Goal: Task Accomplishment & Management: Use online tool/utility

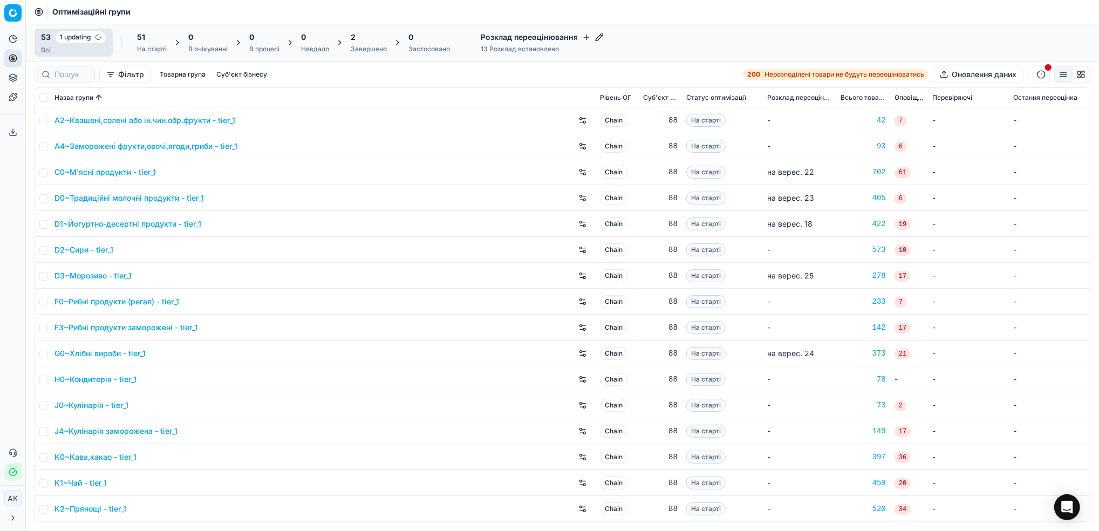
click at [365, 53] on div "Завершено" at bounding box center [369, 49] width 36 height 9
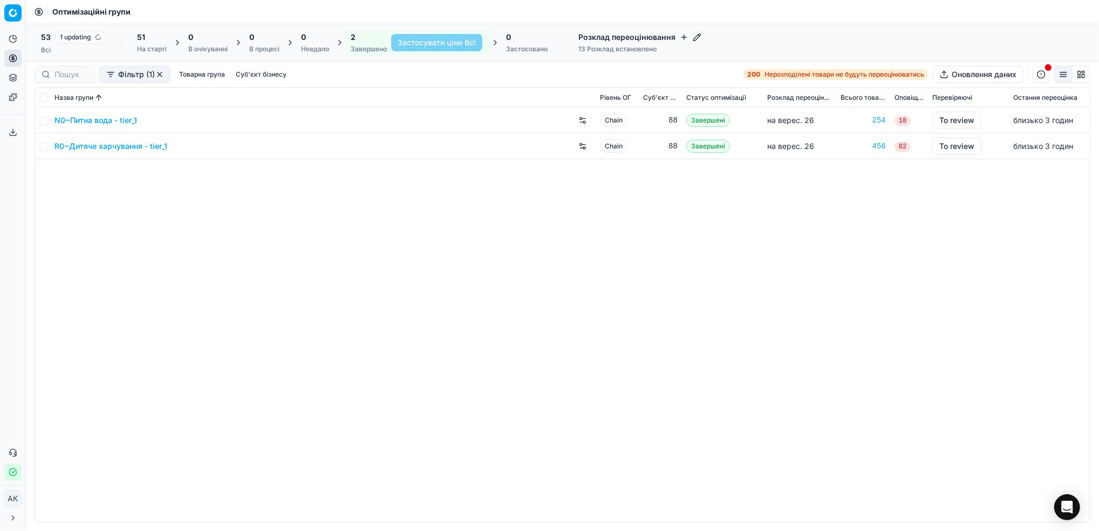
click at [71, 57] on div "53 1 updating Всі 51 На старті 0 В очікуванні 0 В процесі 0 Невдало 2 Завершено…" at bounding box center [562, 43] width 1073 height 38
click at [63, 47] on div "Всі" at bounding box center [73, 50] width 65 height 9
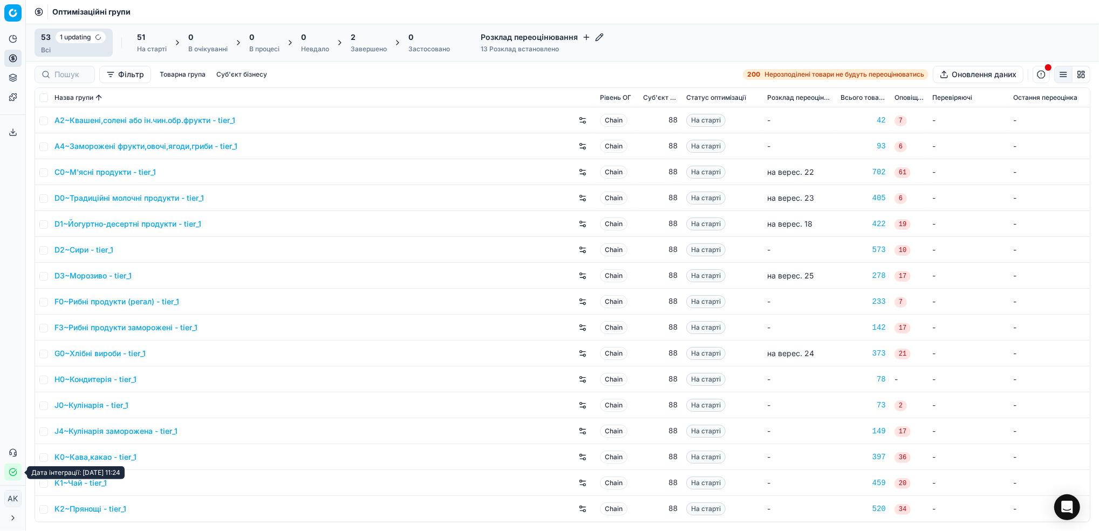
click at [6, 477] on button "Статус інтеграції" at bounding box center [12, 471] width 17 height 17
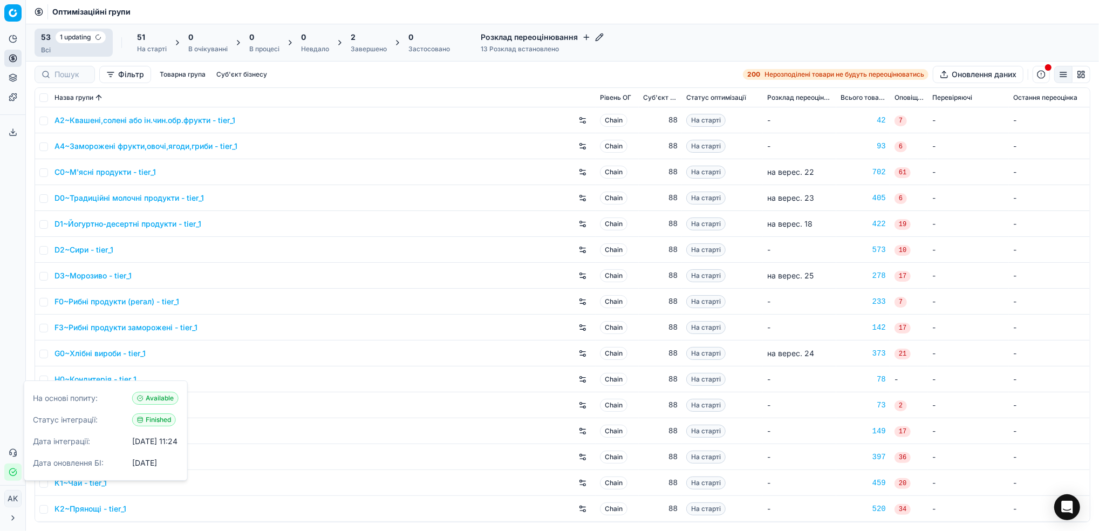
click at [6, 477] on button "Статус інтеграції" at bounding box center [12, 471] width 17 height 17
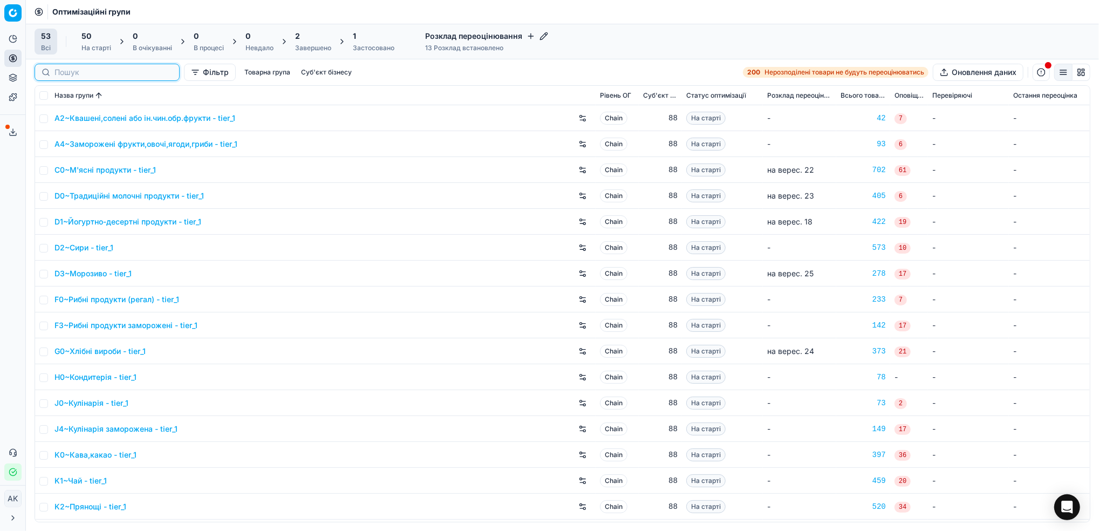
click at [56, 74] on input at bounding box center [113, 72] width 118 height 11
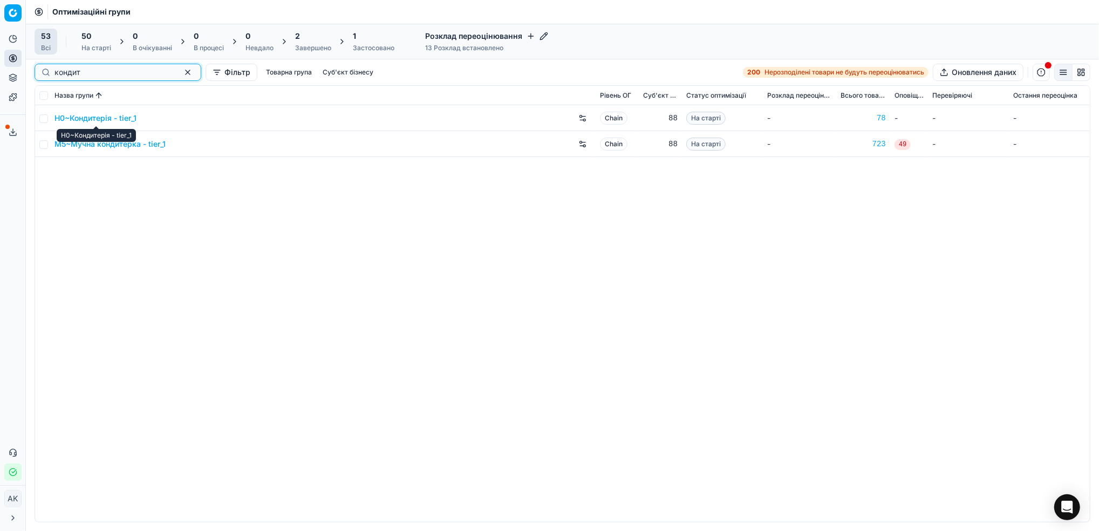
type input "кондит"
drag, startPoint x: 42, startPoint y: 119, endPoint x: 49, endPoint y: 118, distance: 6.5
click at [42, 118] on input "checkbox" at bounding box center [43, 118] width 9 height 9
checkbox input "true"
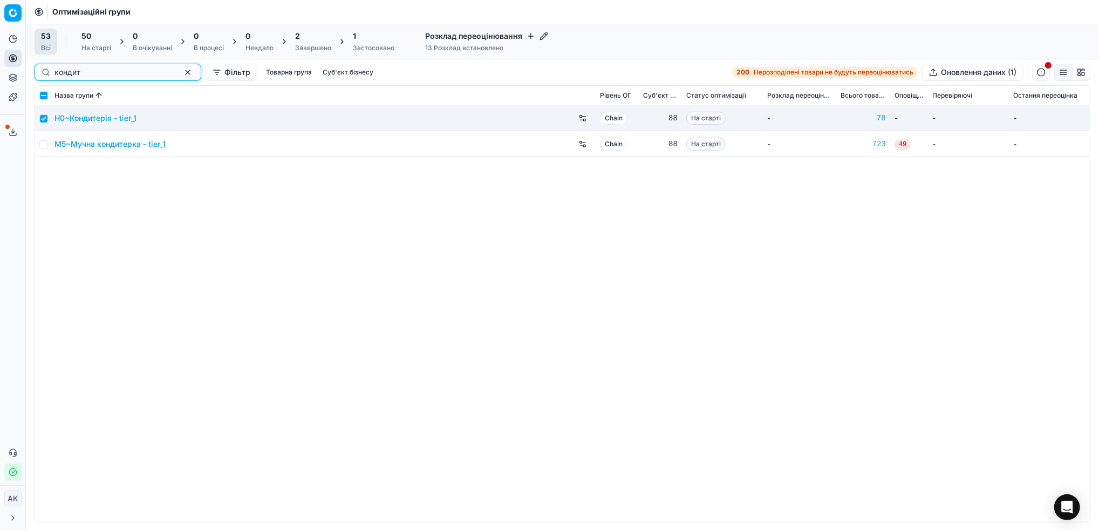
click at [181, 75] on button "button" at bounding box center [187, 72] width 13 height 13
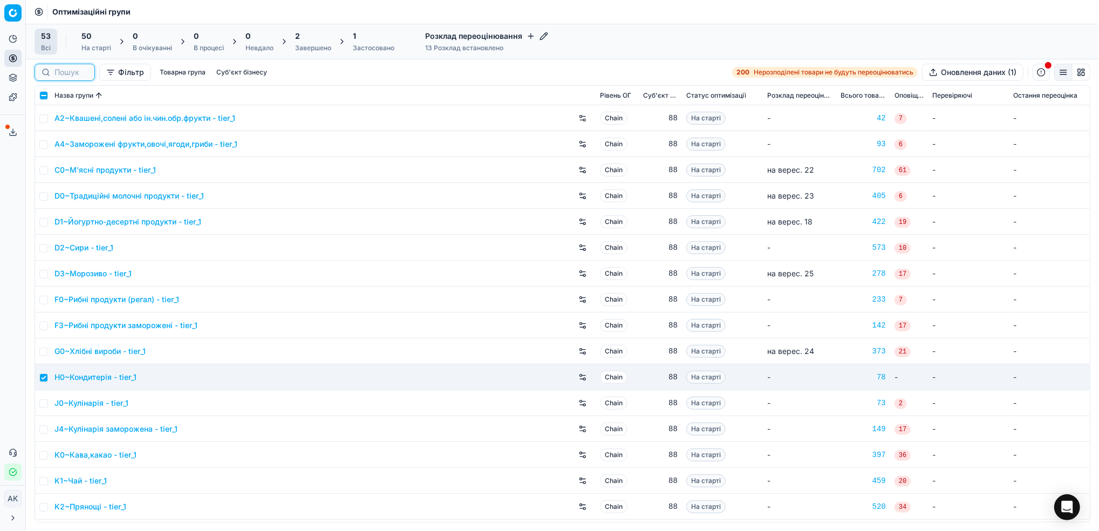
click at [62, 77] on input at bounding box center [70, 72] width 33 height 11
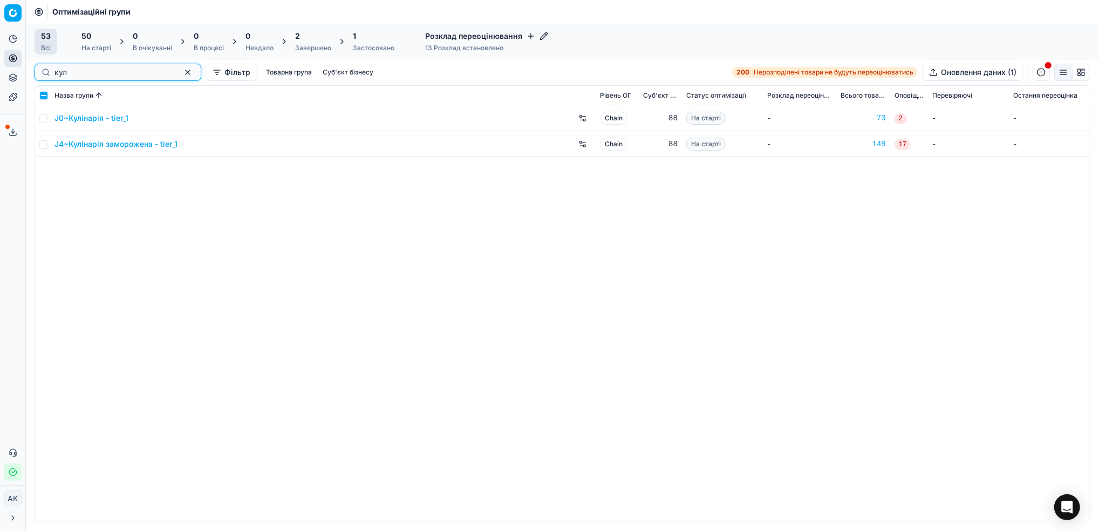
type input "кул"
click at [45, 120] on input "checkbox" at bounding box center [43, 118] width 9 height 9
checkbox input "true"
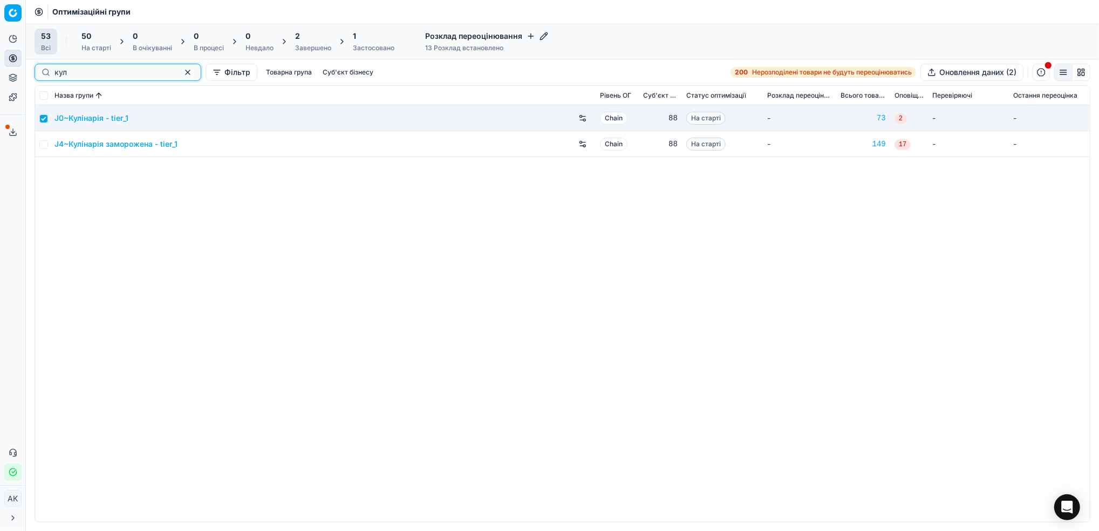
click at [181, 70] on button "button" at bounding box center [187, 72] width 13 height 13
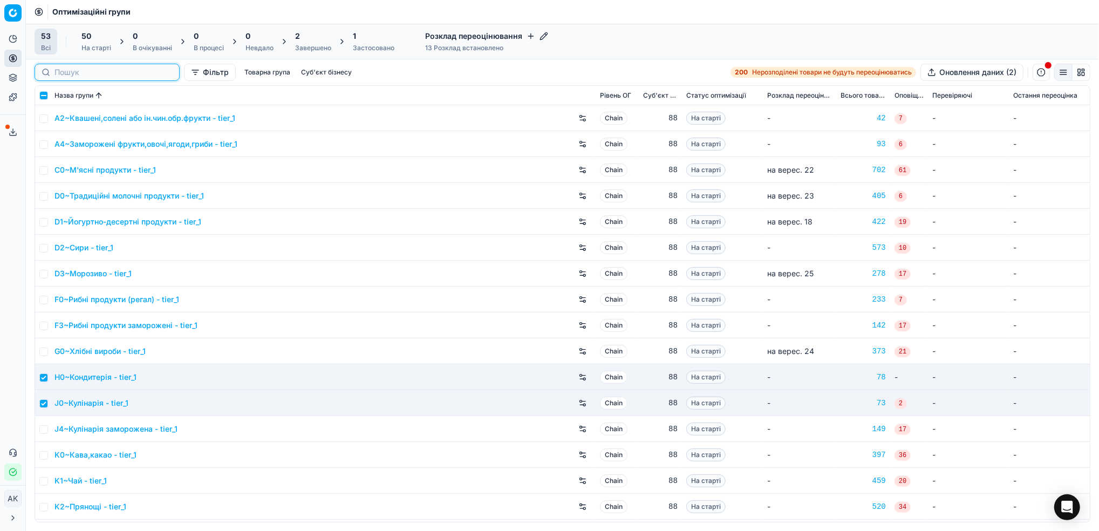
drag, startPoint x: 69, startPoint y: 76, endPoint x: 83, endPoint y: 76, distance: 13.5
click at [69, 75] on input at bounding box center [113, 72] width 118 height 11
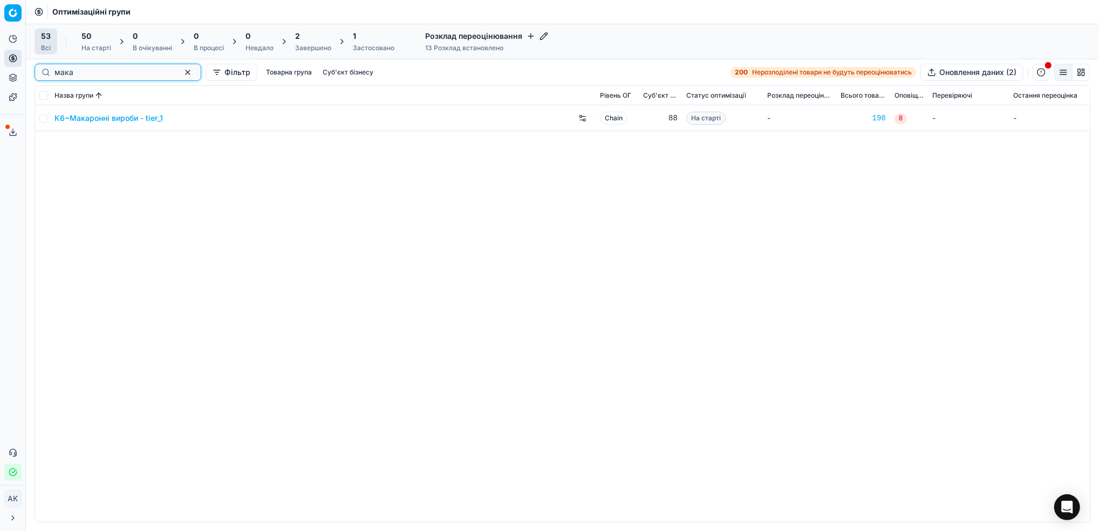
type input "мака"
click at [39, 122] on input "checkbox" at bounding box center [43, 118] width 9 height 9
checkbox input "true"
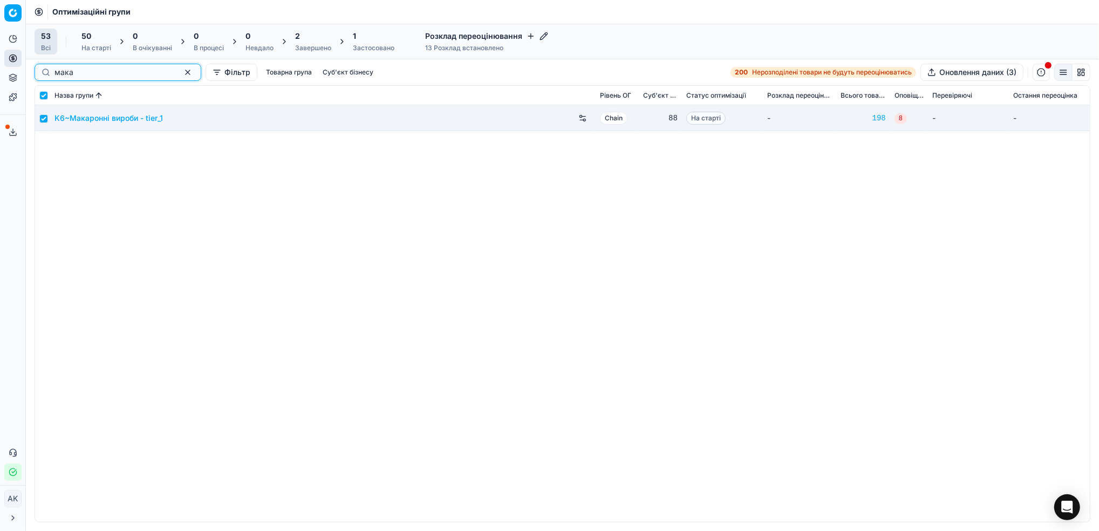
click at [181, 70] on button "button" at bounding box center [187, 72] width 13 height 13
checkbox input "false"
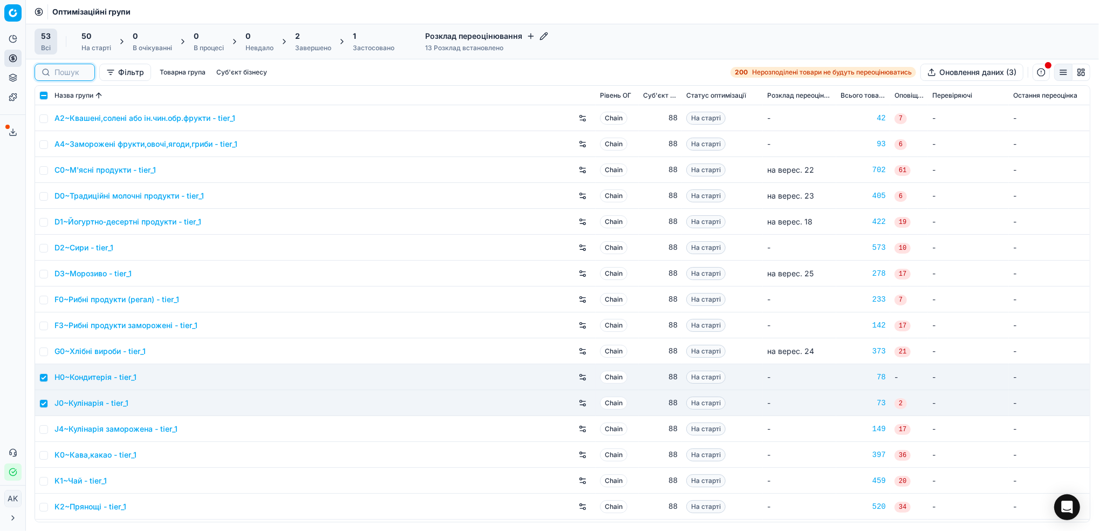
click at [64, 77] on input at bounding box center [70, 72] width 33 height 11
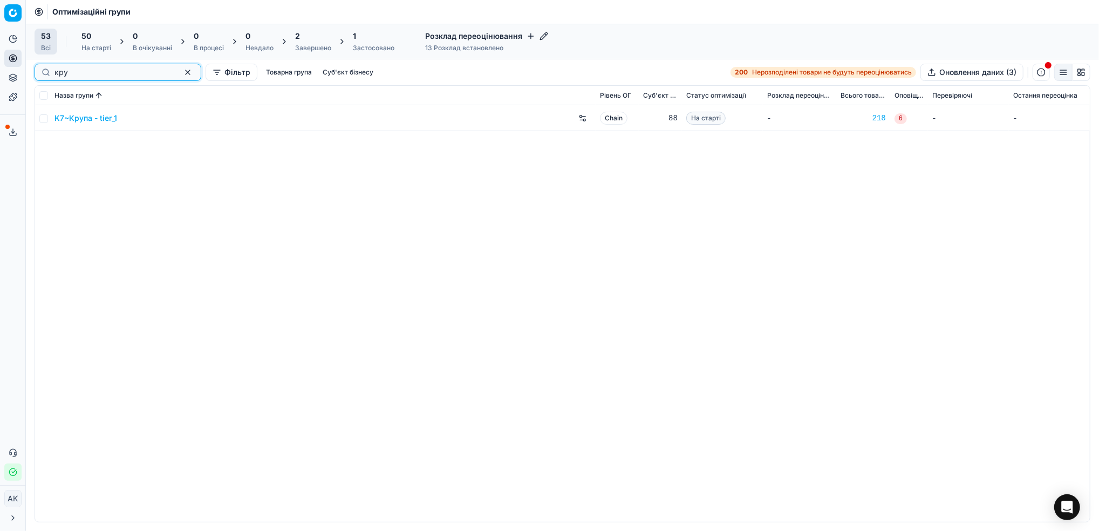
type input "кру"
click at [42, 123] on td at bounding box center [42, 118] width 15 height 26
click at [40, 118] on input "checkbox" at bounding box center [43, 118] width 9 height 9
checkbox input "true"
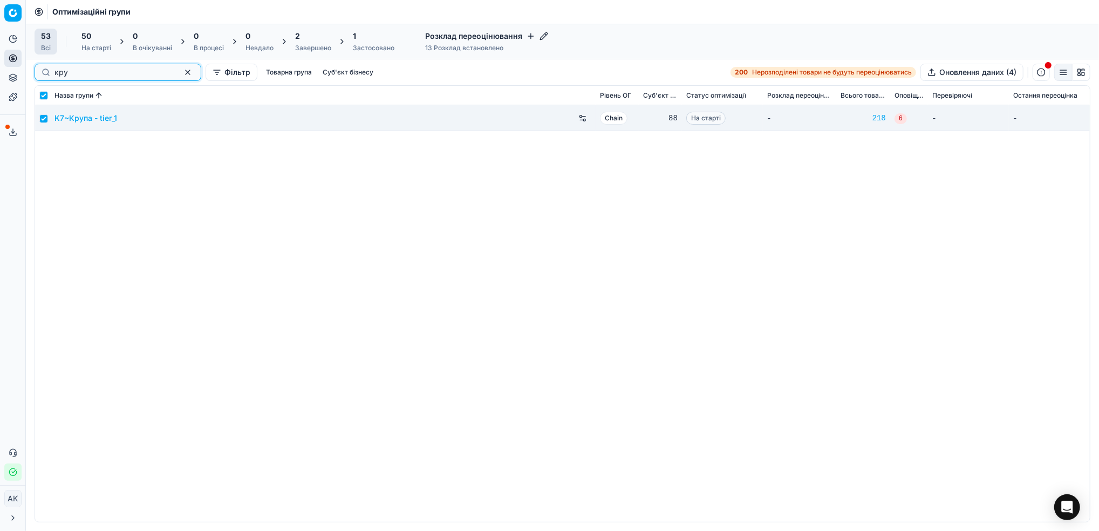
click at [181, 72] on button "button" at bounding box center [187, 72] width 13 height 13
checkbox input "false"
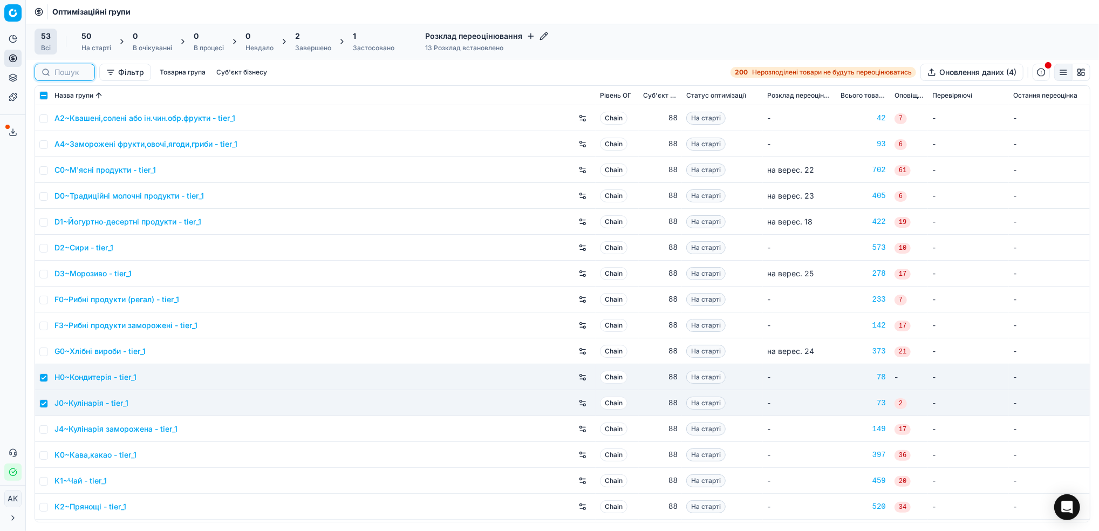
click at [58, 73] on input at bounding box center [70, 72] width 33 height 11
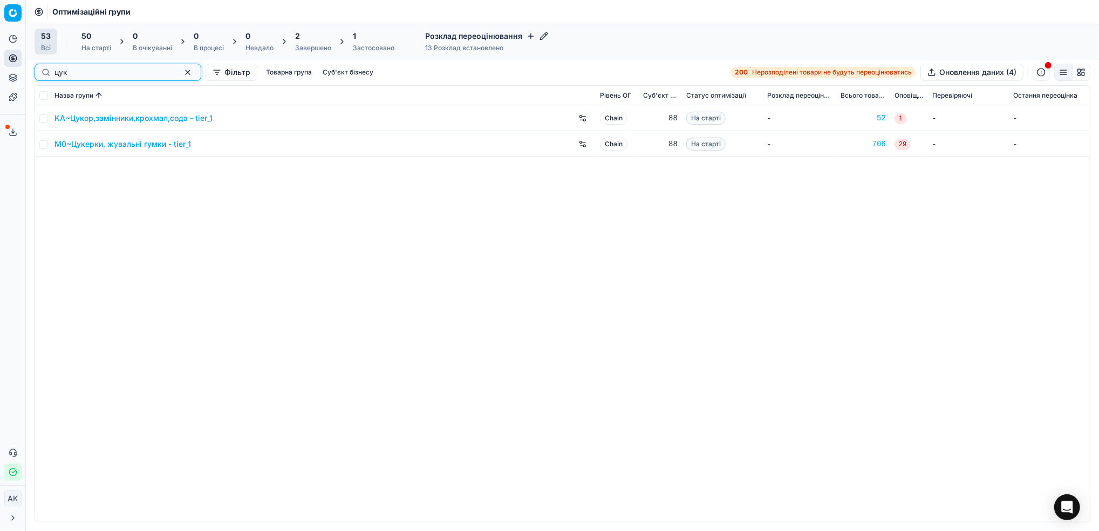
type input "цук"
click at [43, 146] on input "checkbox" at bounding box center [43, 144] width 9 height 9
checkbox input "true"
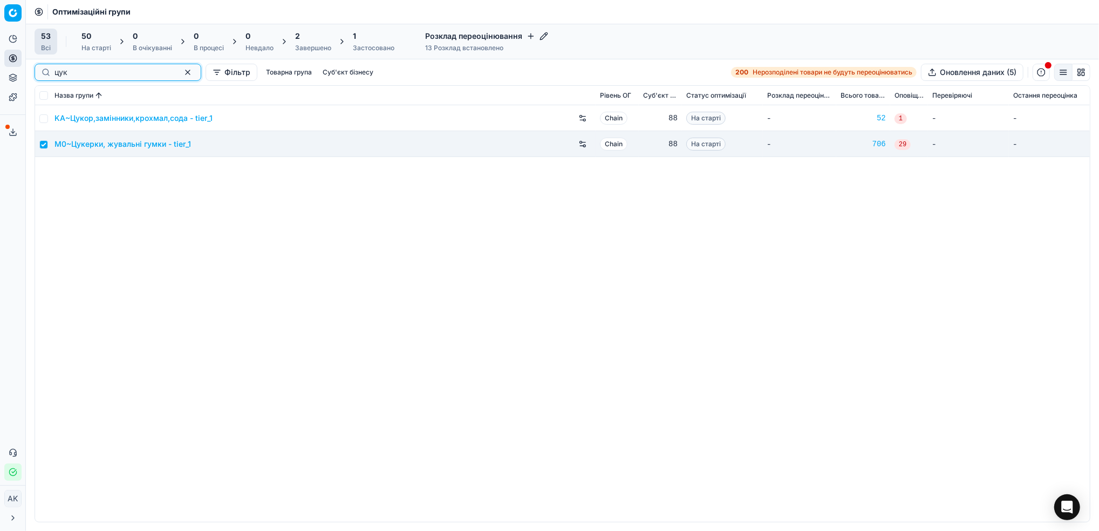
click at [181, 77] on button "button" at bounding box center [187, 72] width 13 height 13
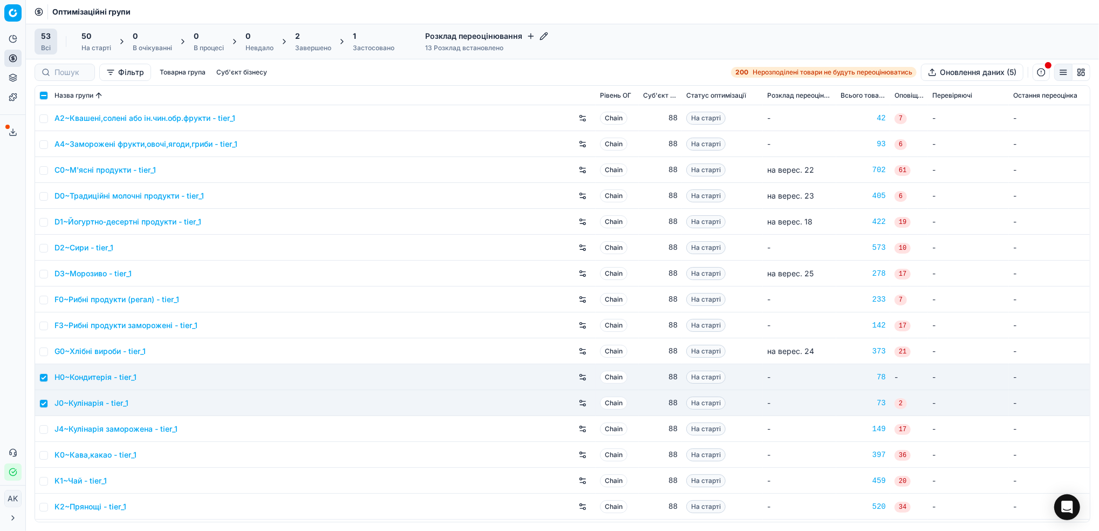
click at [105, 44] on div "На старті" at bounding box center [96, 48] width 30 height 9
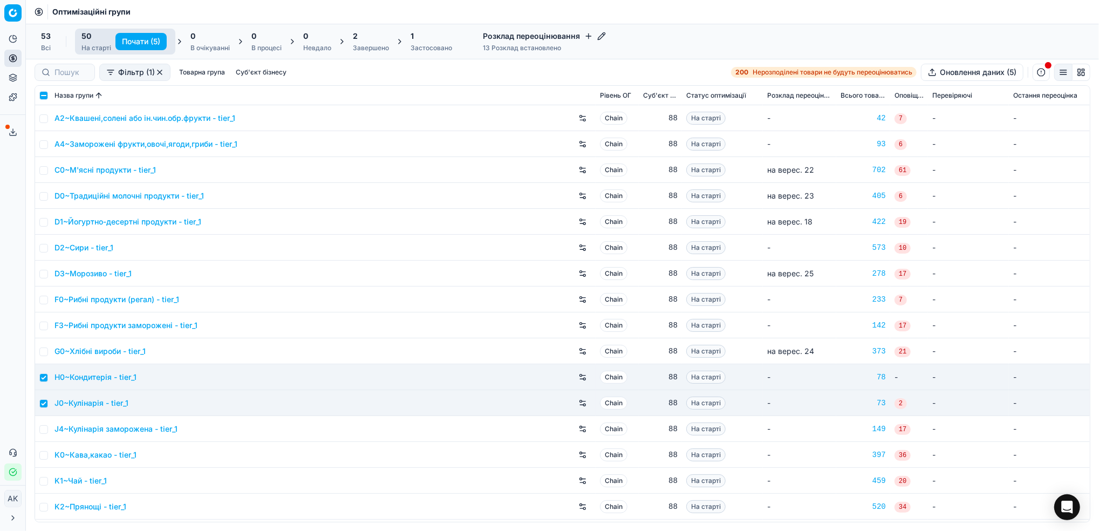
click at [137, 40] on button "Почати (5)" at bounding box center [140, 41] width 51 height 17
checkbox input "false"
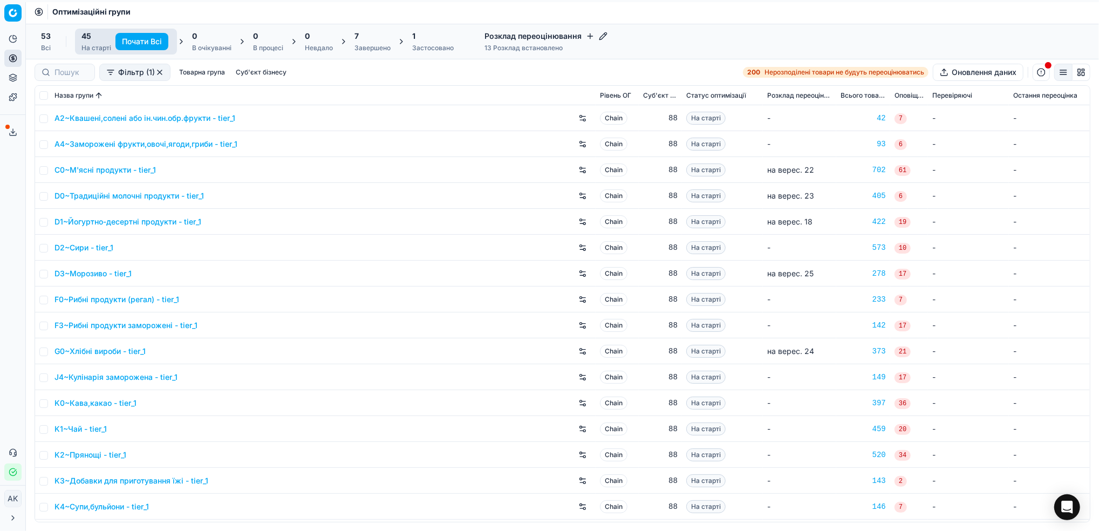
click at [381, 43] on div "7 Завершено" at bounding box center [372, 42] width 36 height 22
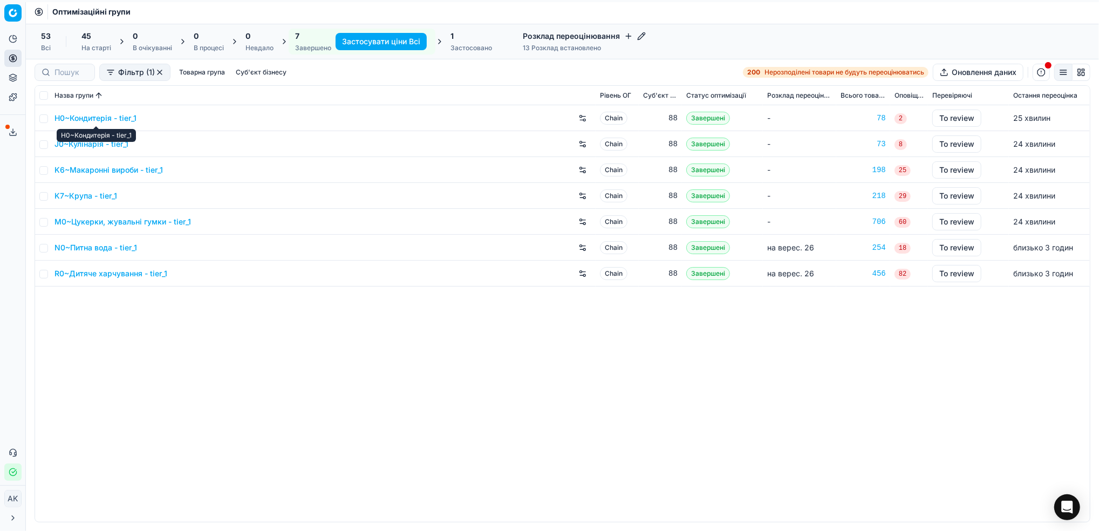
click at [87, 118] on link "H0~Кондитерія - tier_1" at bounding box center [95, 118] width 82 height 11
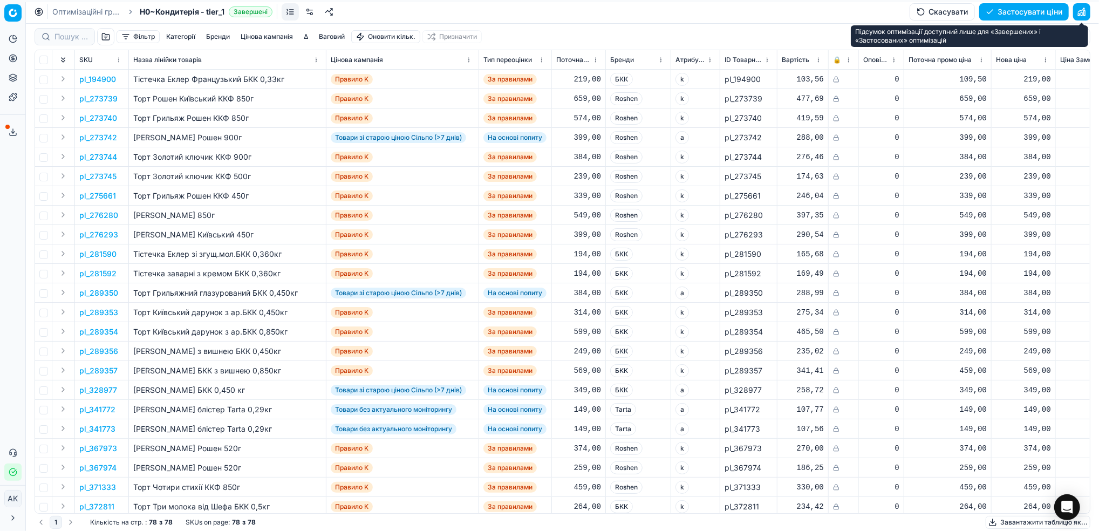
click at [1080, 13] on button "button" at bounding box center [1081, 11] width 17 height 17
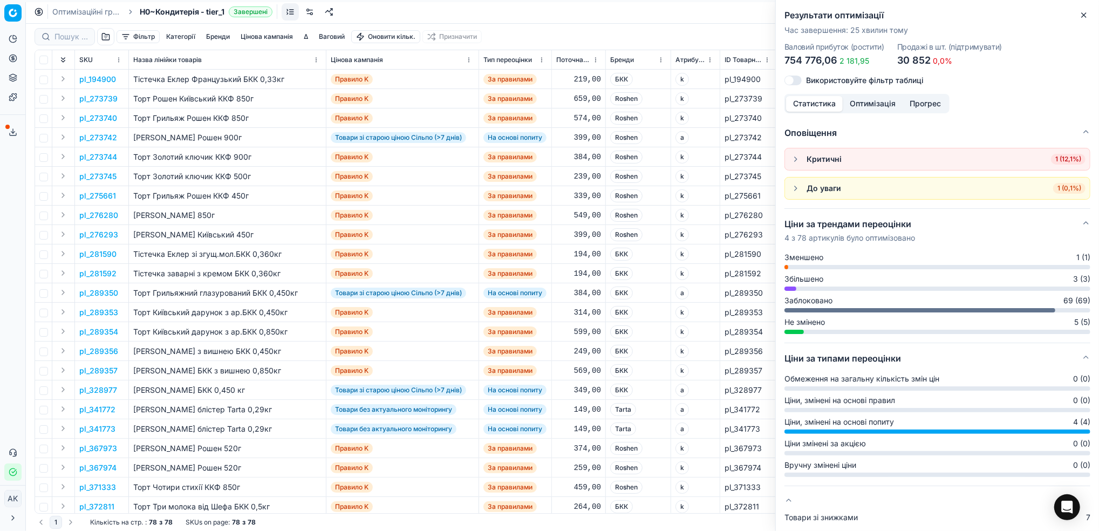
click at [1086, 16] on icon "button" at bounding box center [1083, 15] width 9 height 9
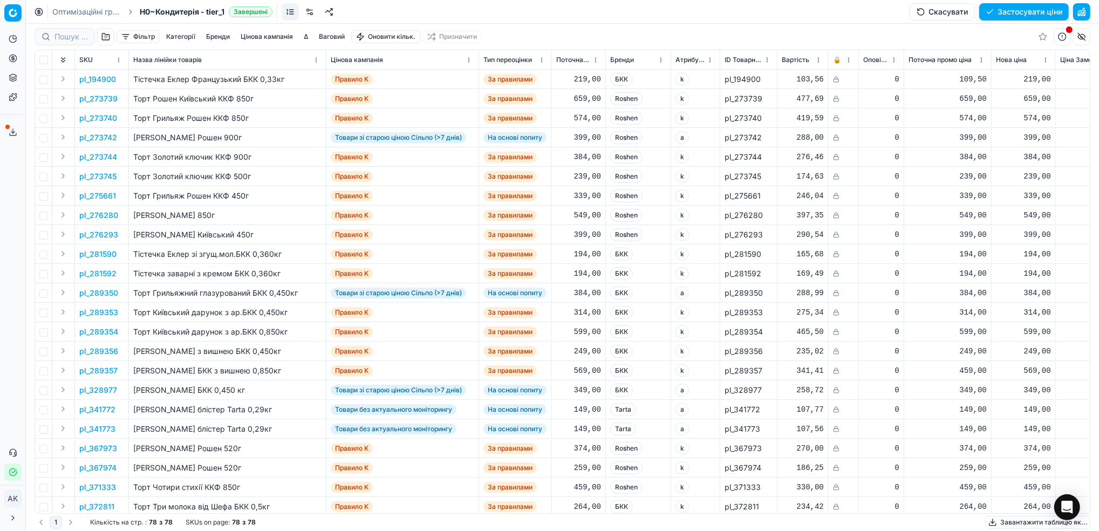
click at [275, 35] on button "Цінова кампанія" at bounding box center [266, 36] width 61 height 13
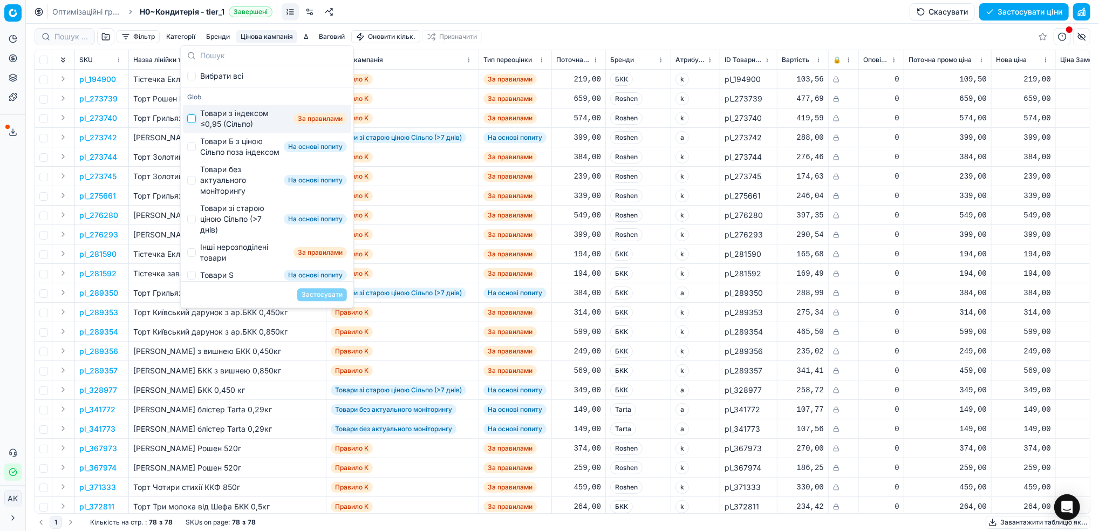
click at [193, 119] on input "Suggestions" at bounding box center [191, 118] width 9 height 9
checkbox input "true"
click at [314, 298] on button "Застосувати" at bounding box center [322, 294] width 50 height 13
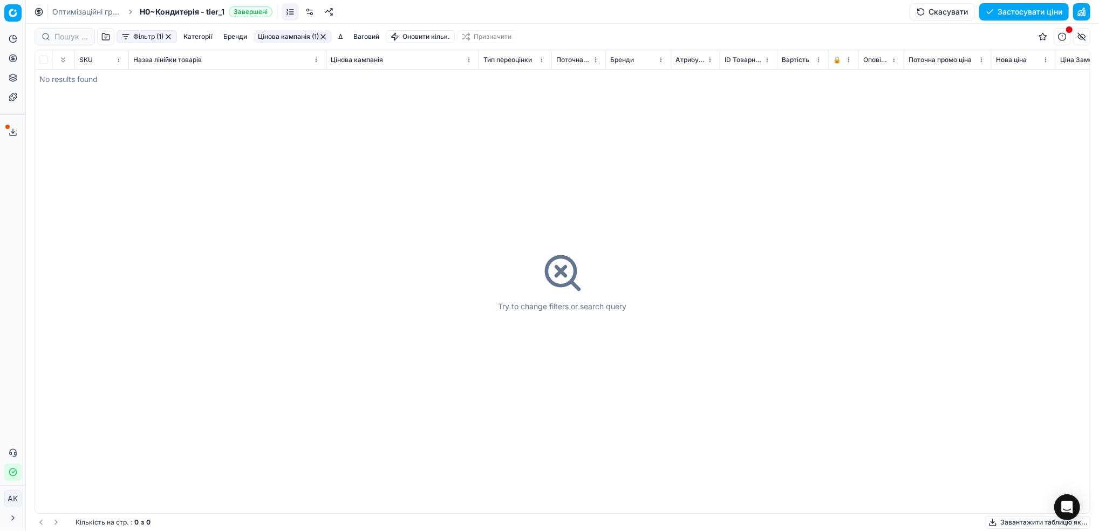
click at [277, 35] on button "Цінова кампанія (1)" at bounding box center [292, 36] width 78 height 13
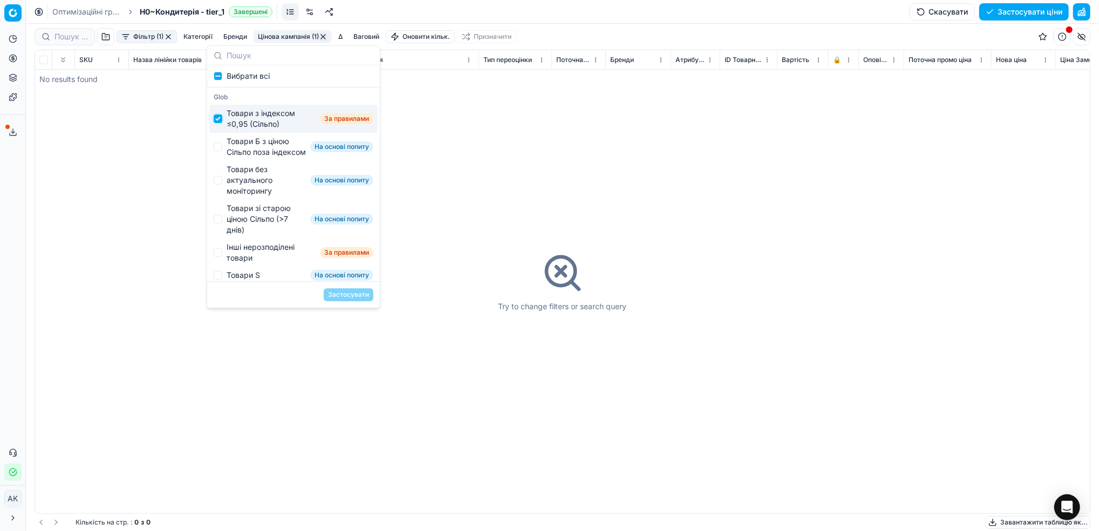
click at [216, 121] on input "Suggestions" at bounding box center [218, 118] width 9 height 9
checkbox input "false"
drag, startPoint x: 215, startPoint y: 149, endPoint x: 220, endPoint y: 155, distance: 8.0
click at [216, 149] on input "Suggestions" at bounding box center [218, 146] width 9 height 9
checkbox input "true"
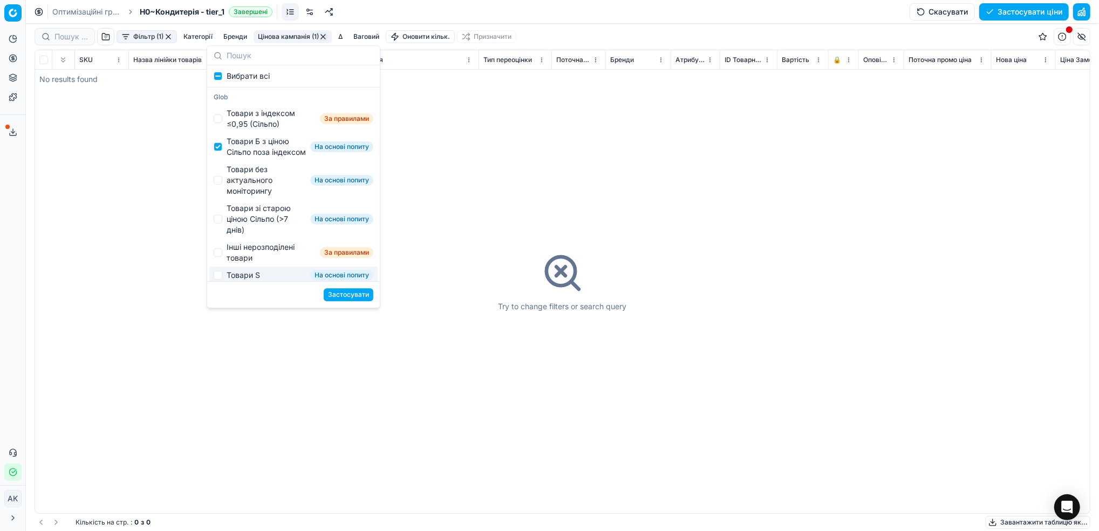
click at [342, 296] on button "Застосувати" at bounding box center [349, 294] width 50 height 13
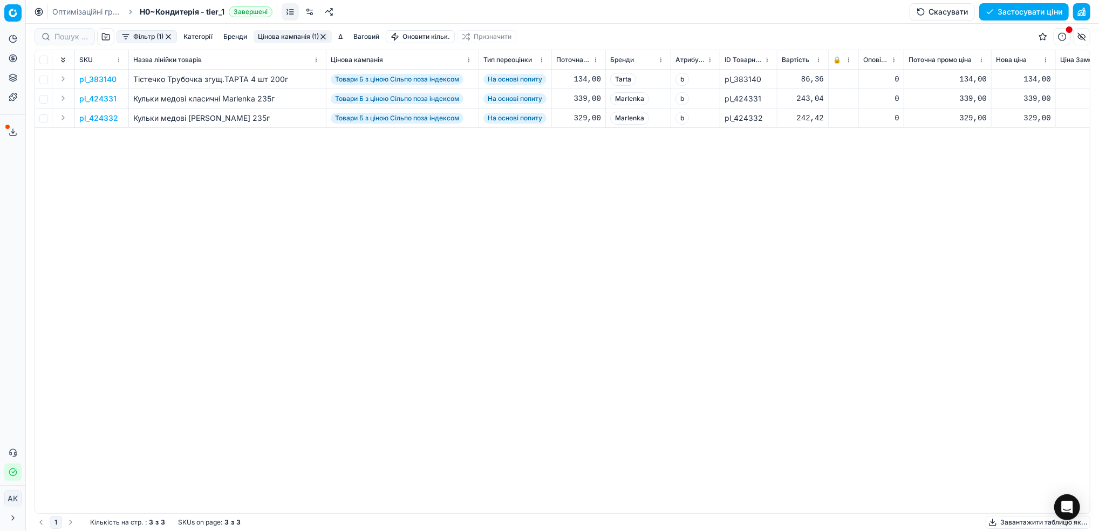
click at [151, 39] on button "Фільтр (1)" at bounding box center [146, 36] width 60 height 13
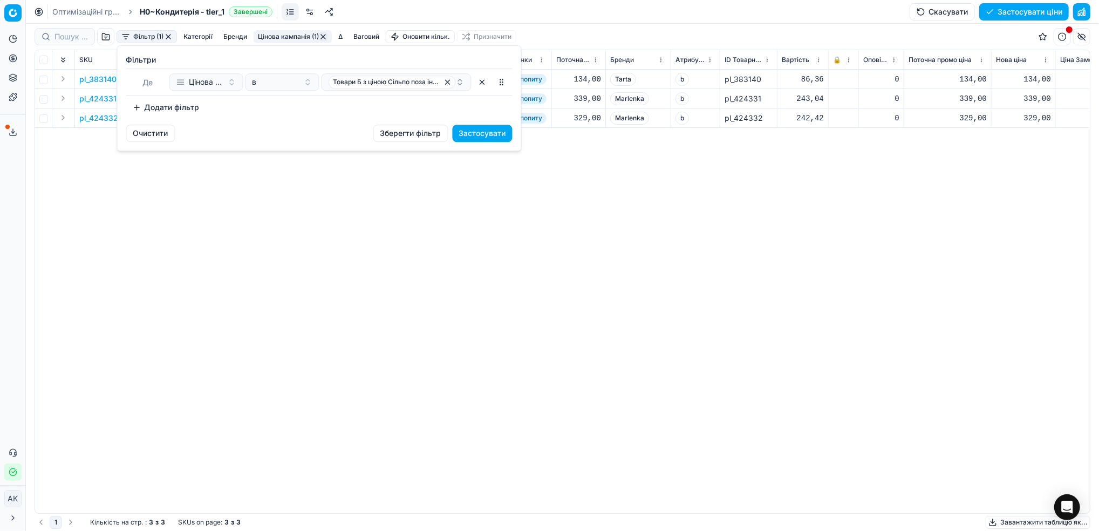
click at [168, 111] on button "Додати фільтр" at bounding box center [166, 107] width 80 height 17
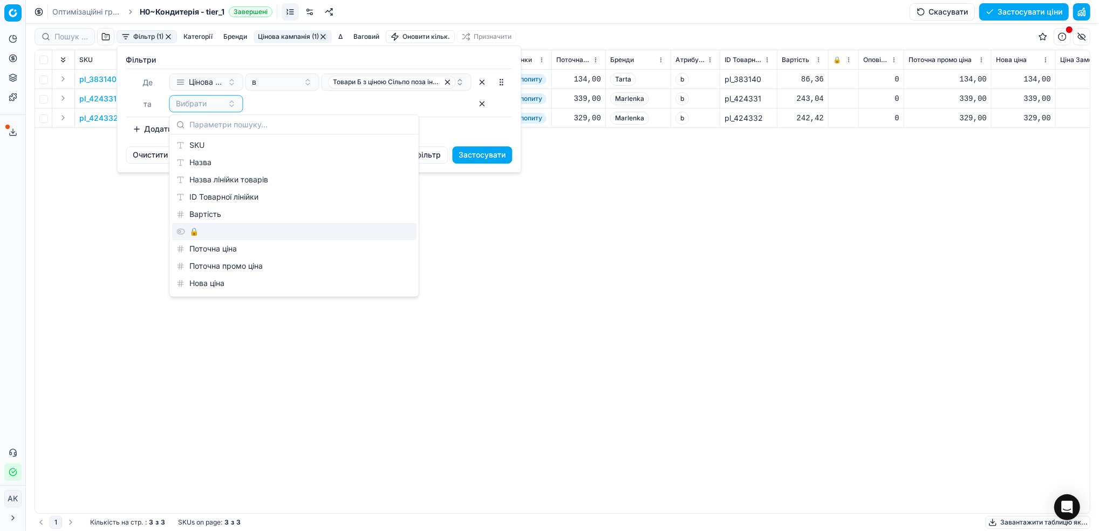
click at [231, 225] on div "🔒" at bounding box center [294, 231] width 244 height 17
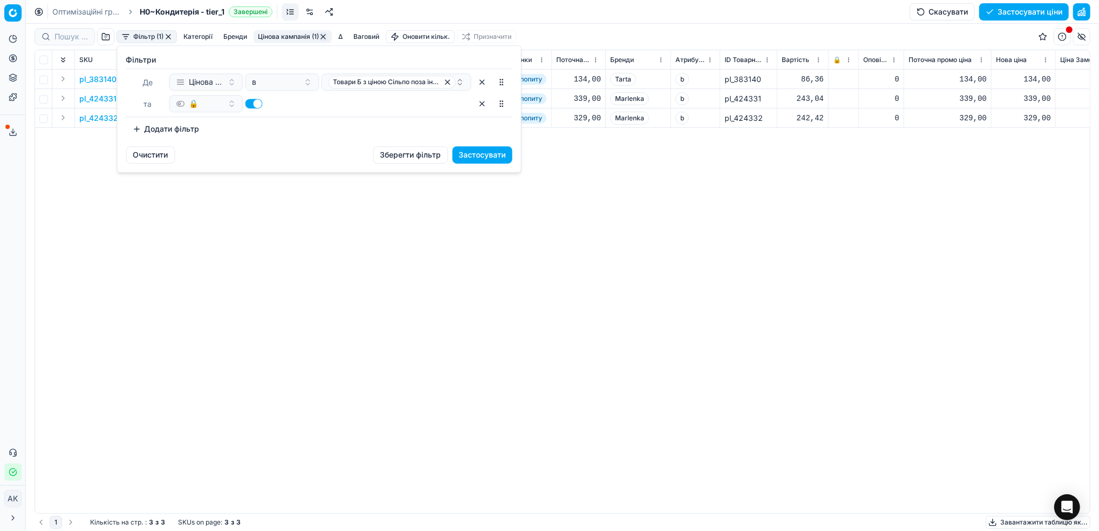
click at [253, 102] on button "button" at bounding box center [253, 104] width 17 height 10
checkbox input "false"
click at [490, 155] on button "Застосувати" at bounding box center [482, 154] width 60 height 17
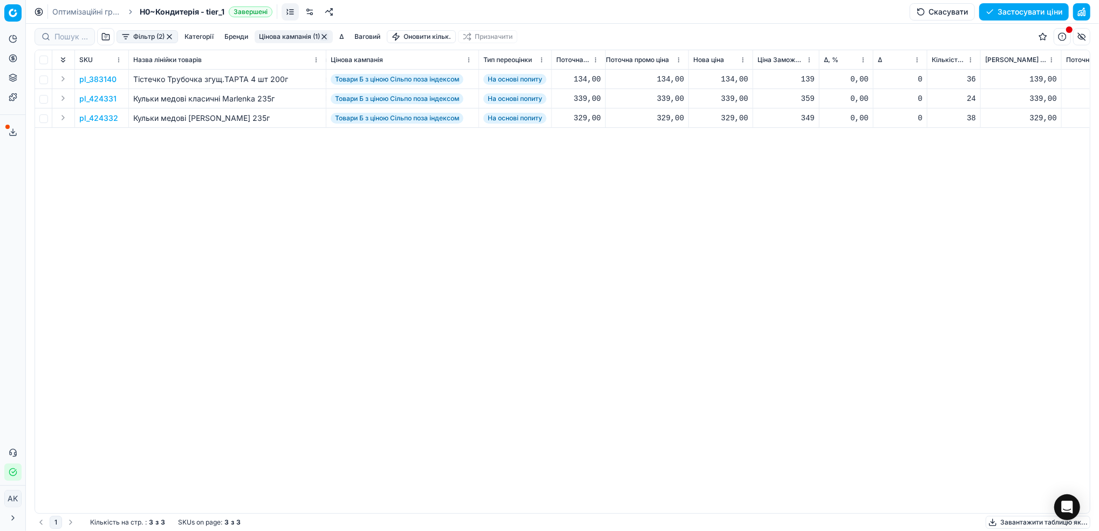
scroll to position [0, 320]
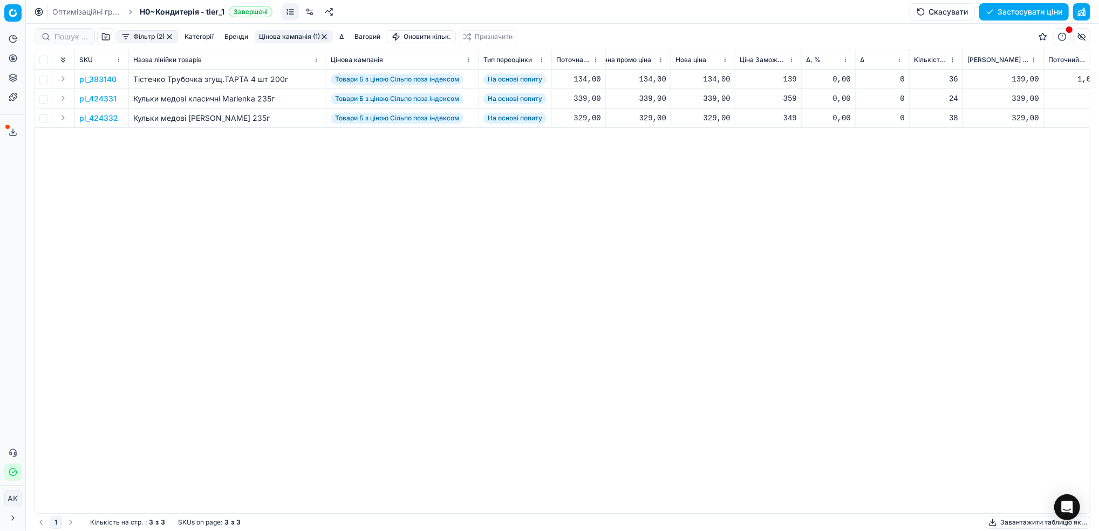
click at [104, 77] on p "pl_383140" at bounding box center [97, 79] width 37 height 11
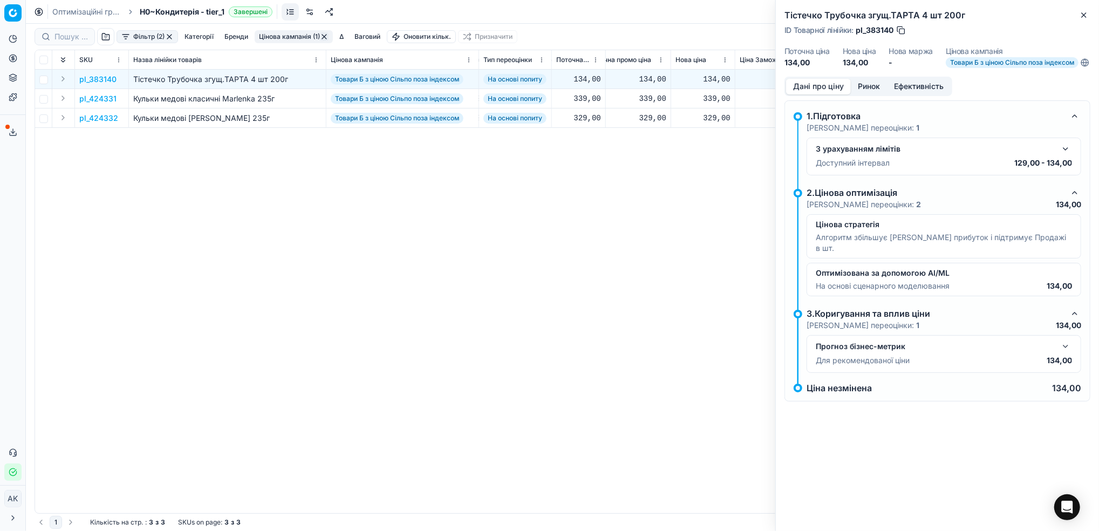
click at [1065, 155] on button "button" at bounding box center [1065, 148] width 13 height 13
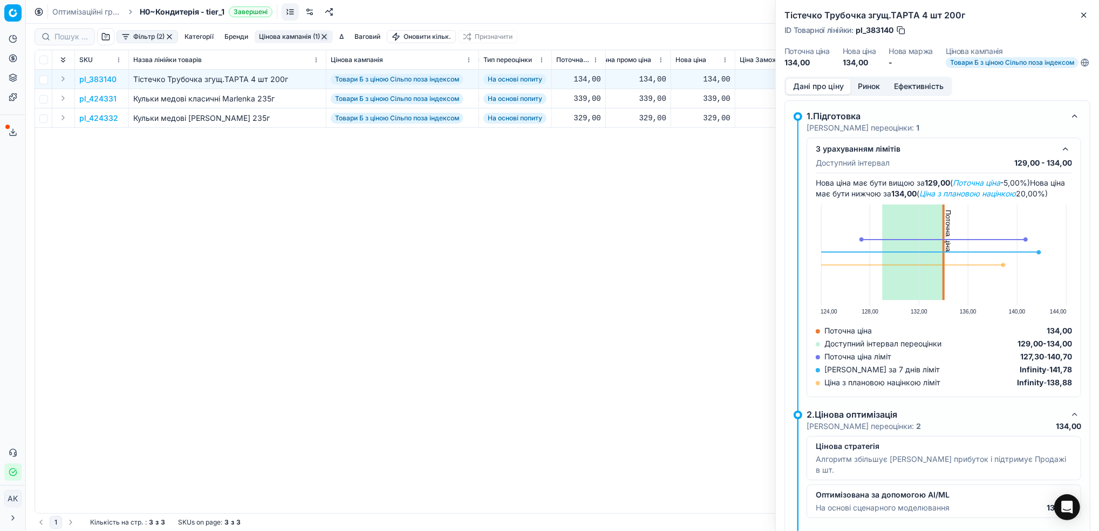
click at [866, 90] on button "Ринок" at bounding box center [868, 87] width 36 height 16
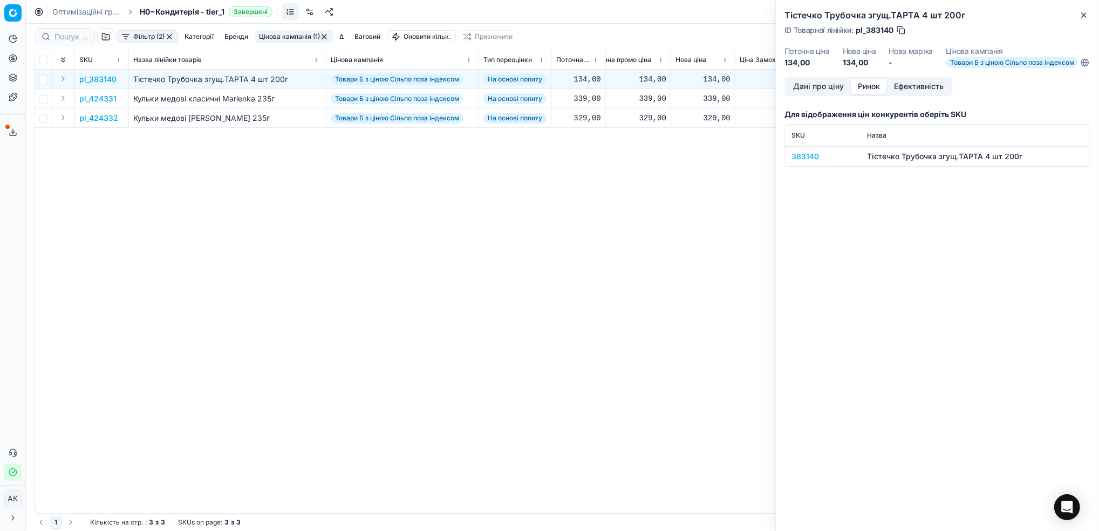
click at [808, 161] on div "383140" at bounding box center [822, 156] width 63 height 11
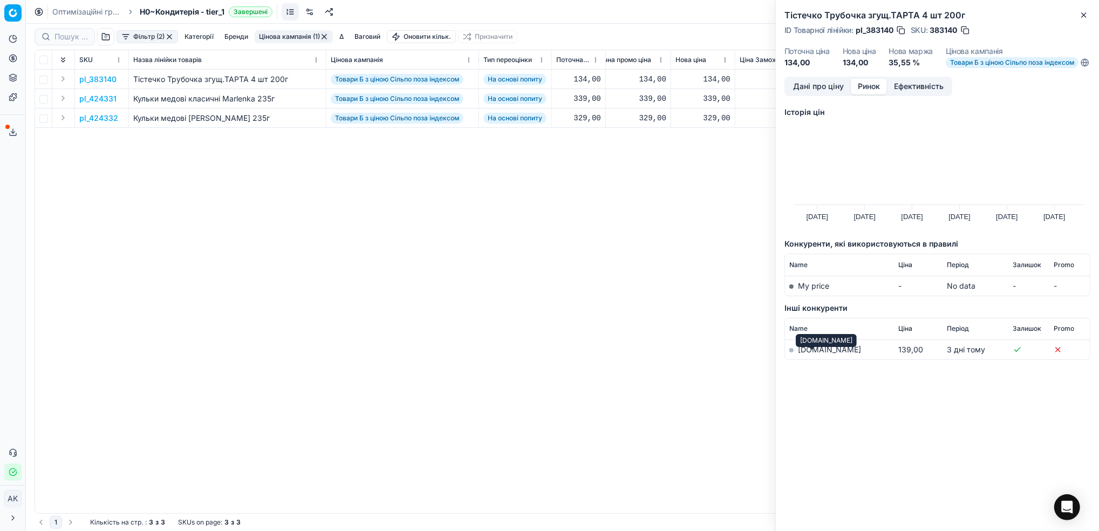
click at [808, 354] on link "silpo.ua" at bounding box center [829, 349] width 63 height 9
click at [964, 29] on button "button" at bounding box center [964, 30] width 11 height 11
click at [1080, 16] on button "Close" at bounding box center [1083, 15] width 13 height 13
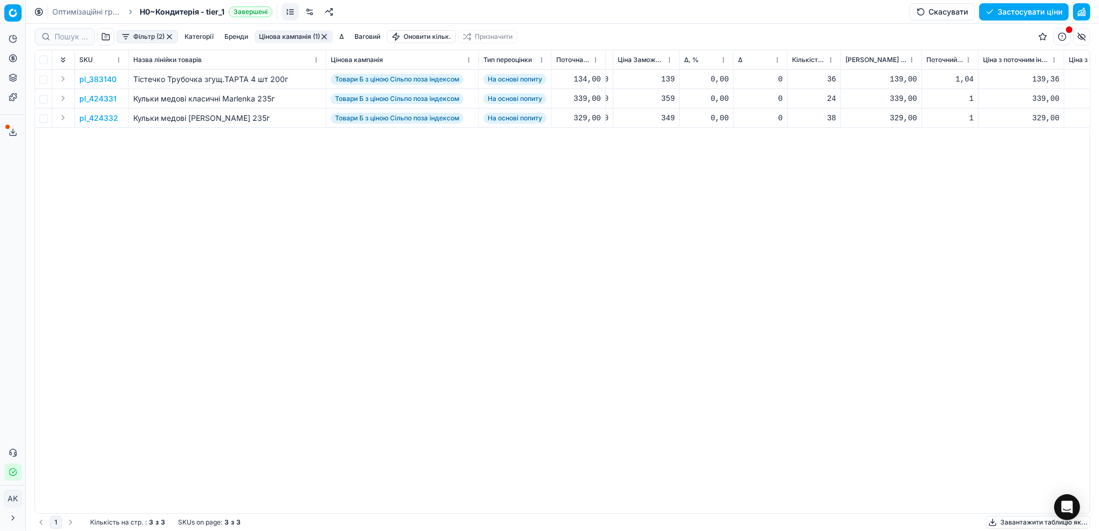
scroll to position [0, 437]
click at [101, 81] on p "pl_383140" at bounding box center [97, 79] width 37 height 11
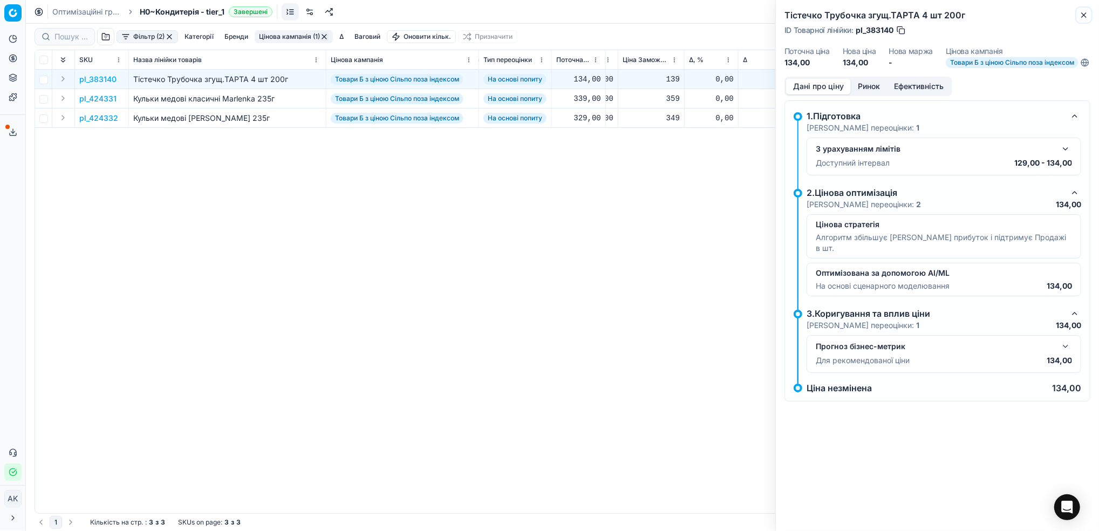
click at [1080, 12] on icon "button" at bounding box center [1083, 15] width 9 height 9
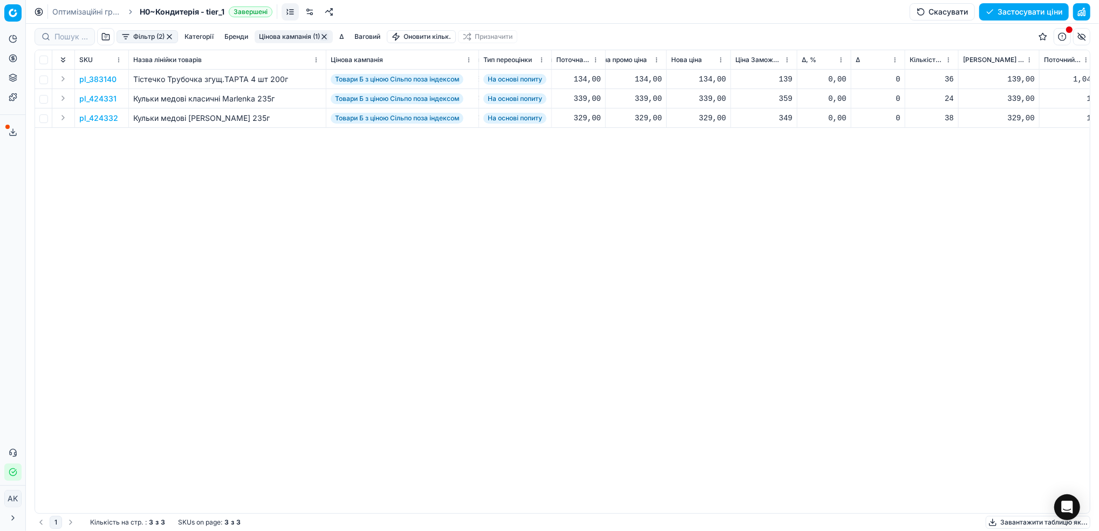
scroll to position [0, 289]
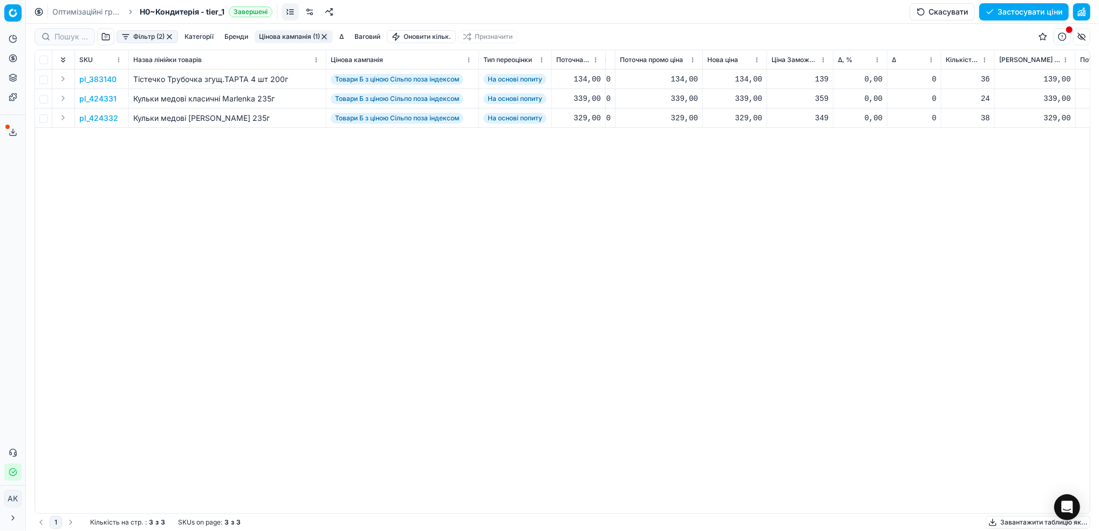
click at [743, 77] on div "134,00" at bounding box center [734, 79] width 55 height 11
drag, startPoint x: 753, startPoint y: 175, endPoint x: 745, endPoint y: 175, distance: 8.6
click at [745, 175] on input "134.00" at bounding box center [773, 174] width 78 height 17
type input "129.00"
click at [308, 37] on button "Цінова кампанія (1)" at bounding box center [294, 36] width 78 height 13
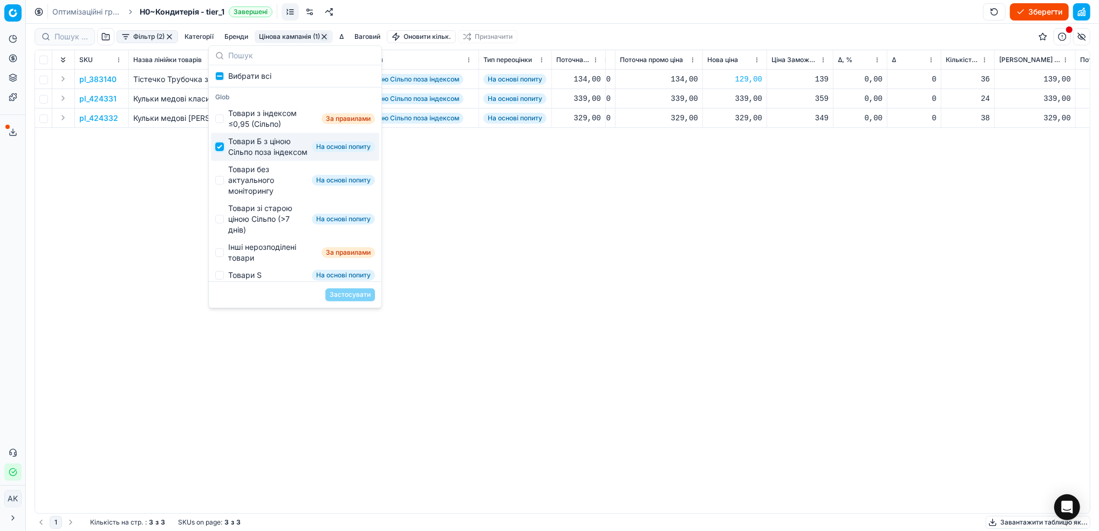
click at [222, 151] on input "Suggestions" at bounding box center [219, 146] width 9 height 9
checkbox input "false"
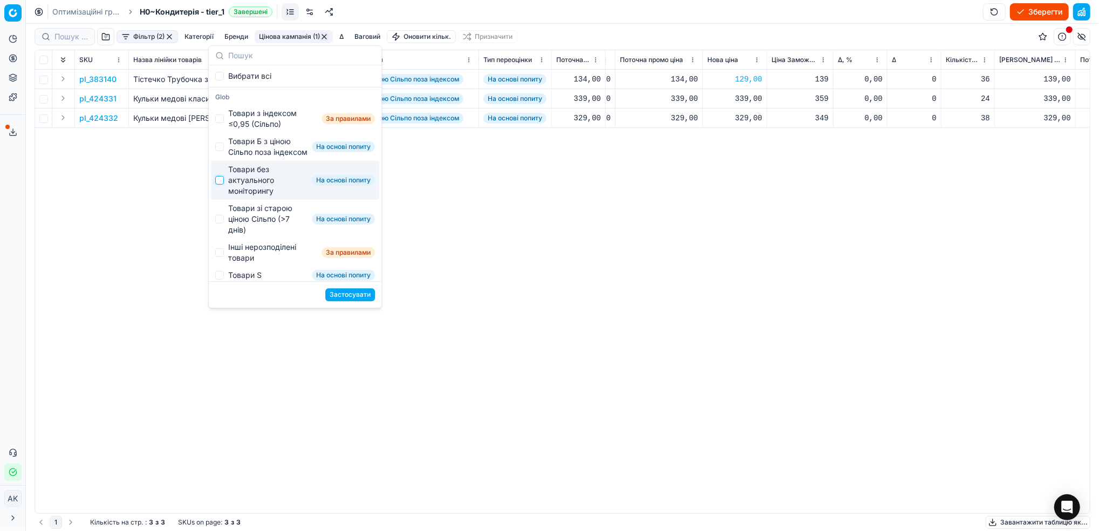
click at [216, 184] on input "Suggestions" at bounding box center [219, 180] width 9 height 9
checkbox input "true"
click at [349, 294] on button "Застосувати" at bounding box center [350, 294] width 50 height 13
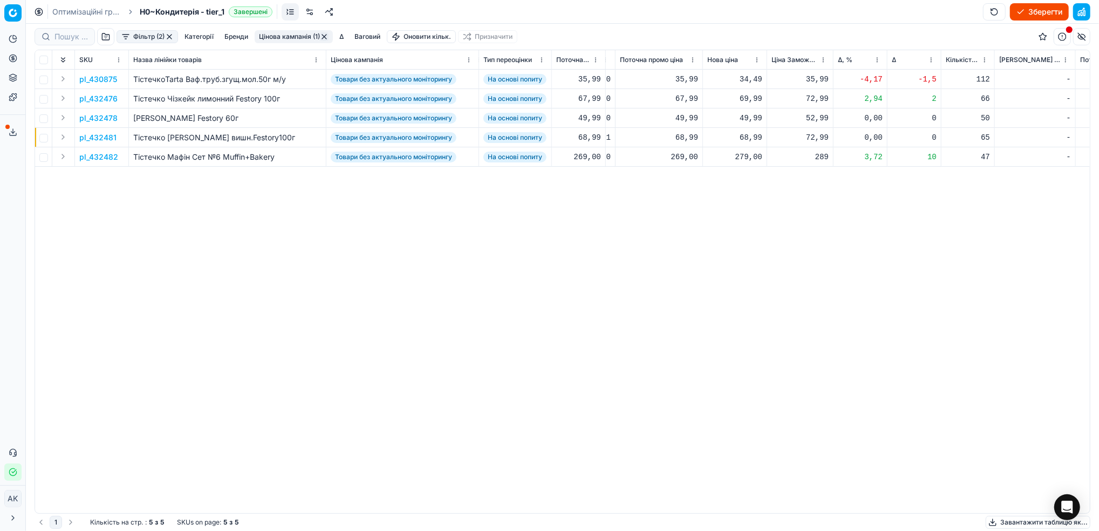
click at [101, 76] on p "pl_430875" at bounding box center [98, 79] width 38 height 11
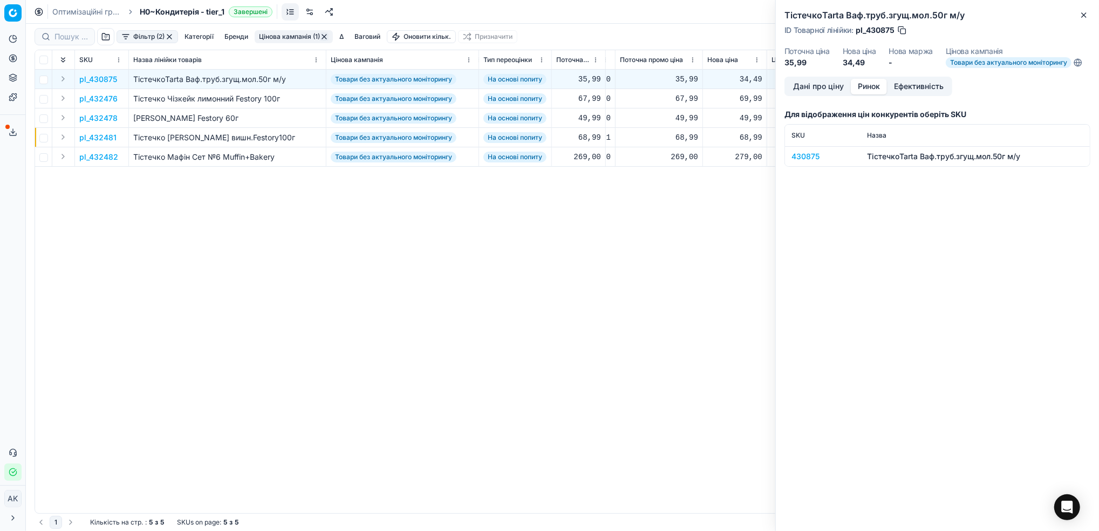
click at [861, 91] on button "Ринок" at bounding box center [868, 87] width 36 height 16
click at [806, 154] on div "430875" at bounding box center [822, 156] width 63 height 11
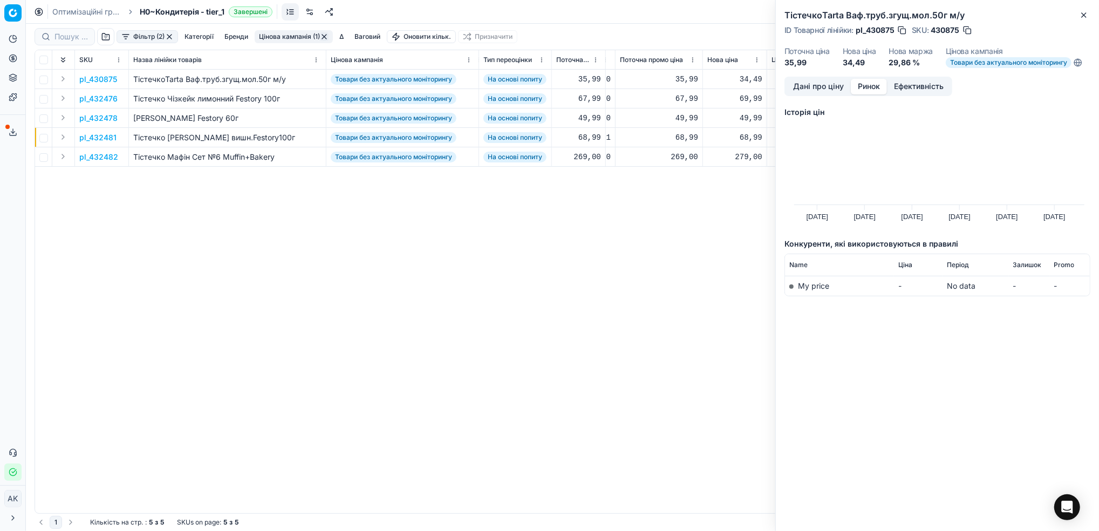
click at [804, 86] on button "Дані про ціну" at bounding box center [818, 87] width 65 height 16
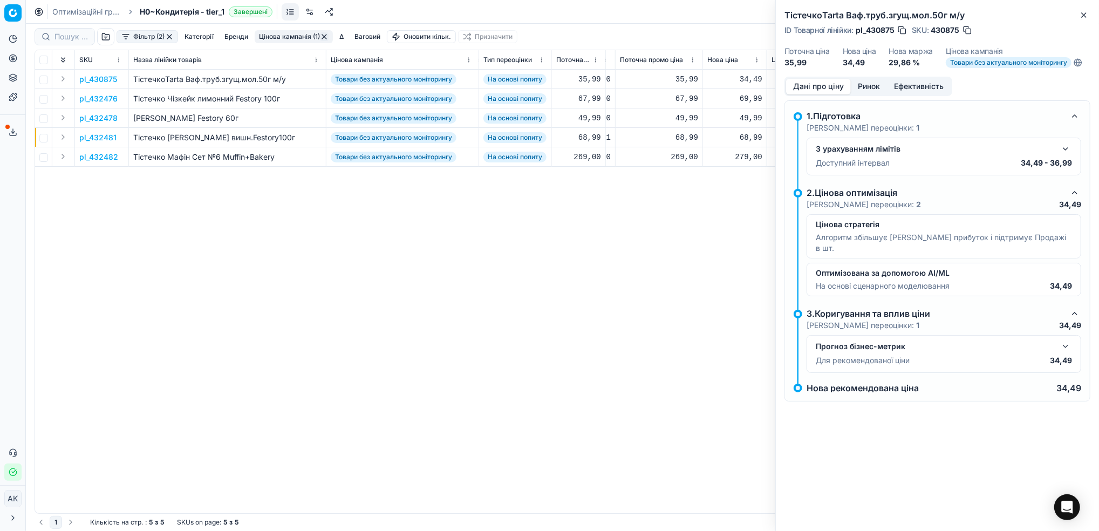
click at [965, 31] on button "button" at bounding box center [967, 30] width 11 height 11
click at [1083, 17] on icon "button" at bounding box center [1083, 15] width 9 height 9
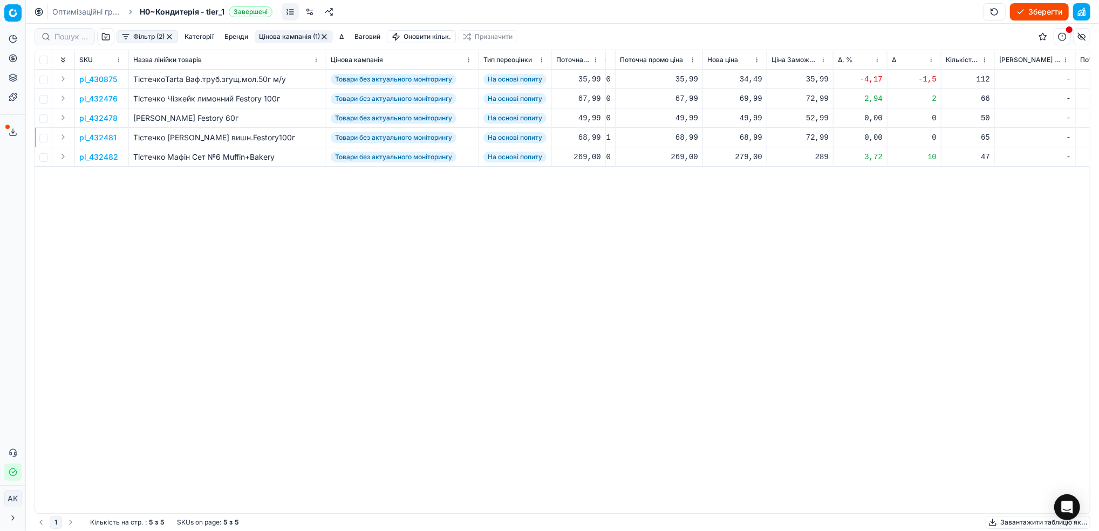
click at [94, 80] on p "pl_430875" at bounding box center [98, 79] width 38 height 11
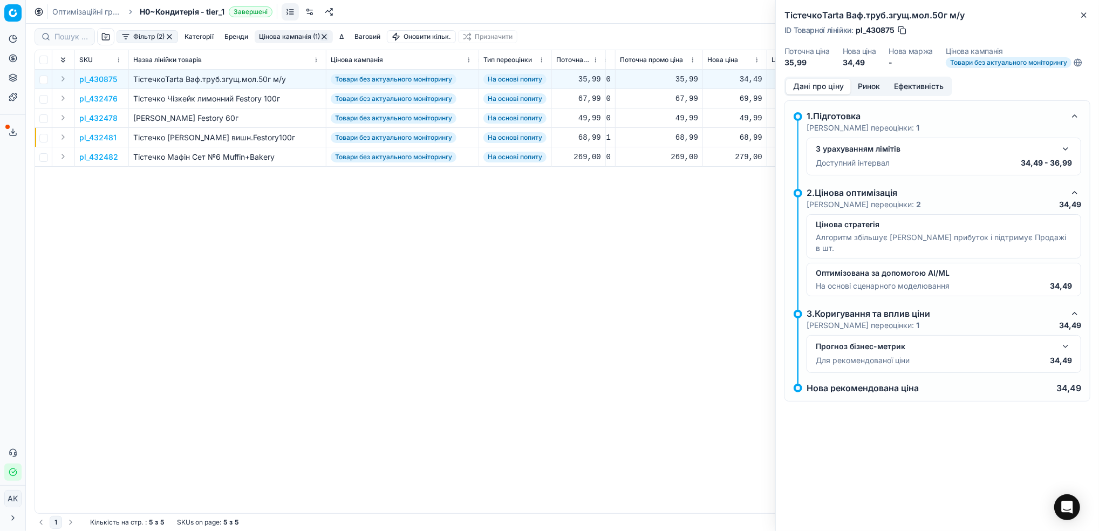
click at [865, 85] on button "Ринок" at bounding box center [868, 87] width 36 height 16
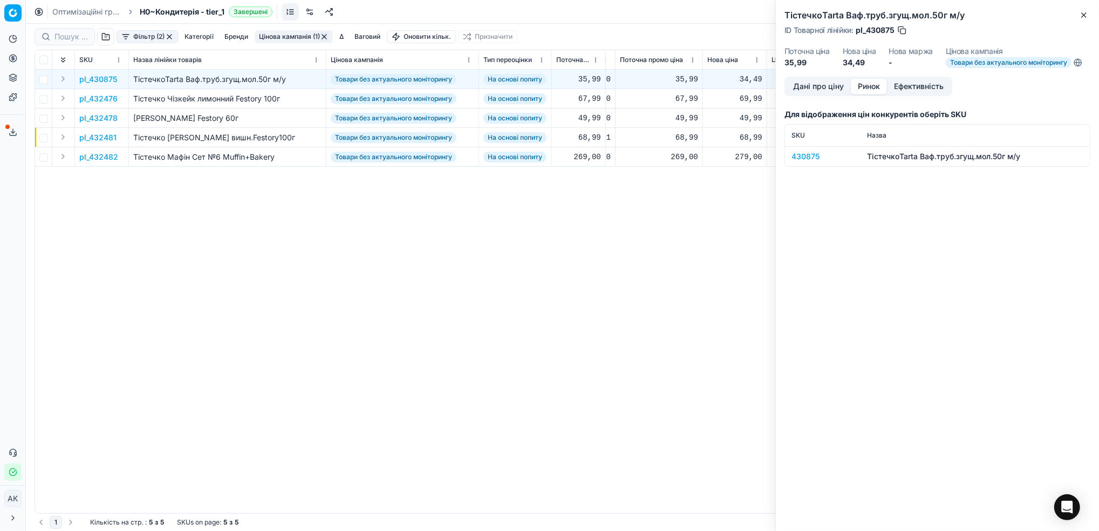
click at [793, 155] on div "430875" at bounding box center [822, 156] width 63 height 11
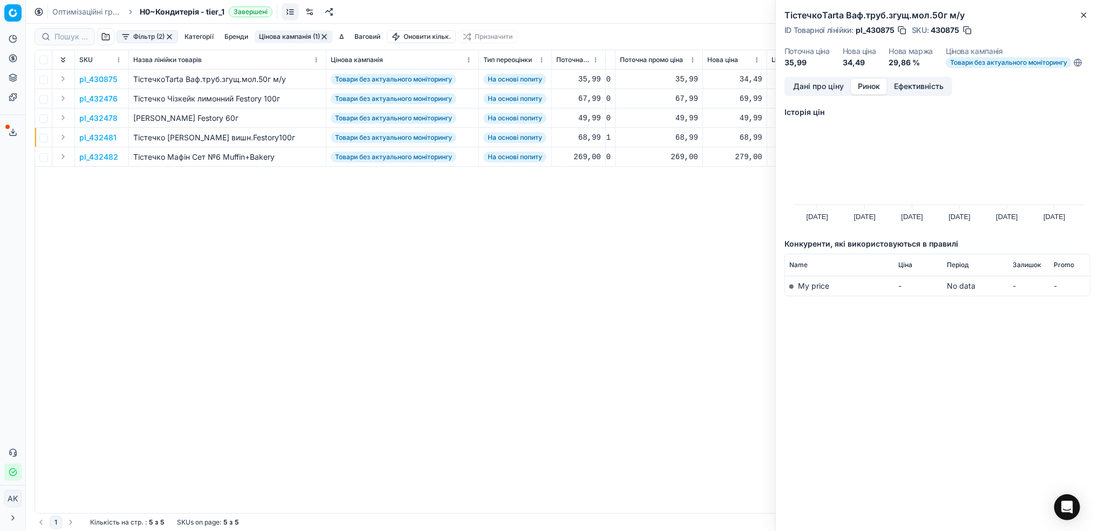
click at [969, 31] on button "button" at bounding box center [967, 30] width 11 height 11
click at [1081, 16] on icon "button" at bounding box center [1083, 15] width 9 height 9
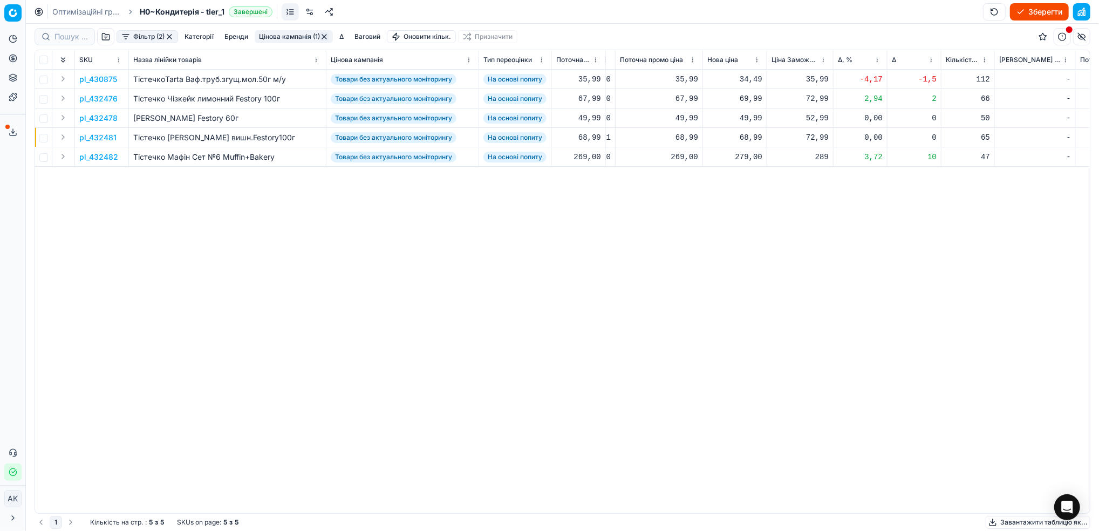
click at [104, 136] on p "pl_432481" at bounding box center [97, 137] width 37 height 11
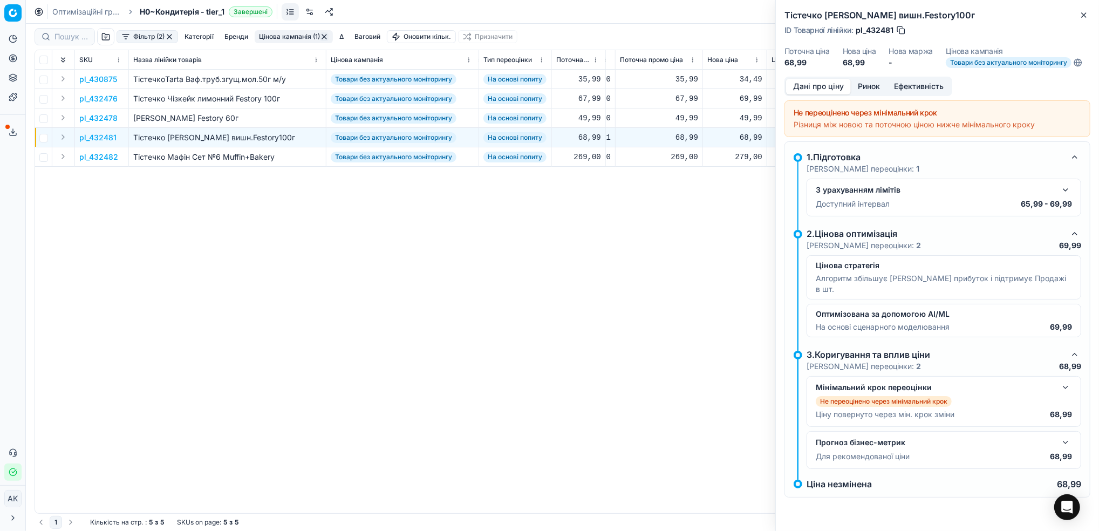
click at [1065, 190] on button "button" at bounding box center [1065, 189] width 13 height 13
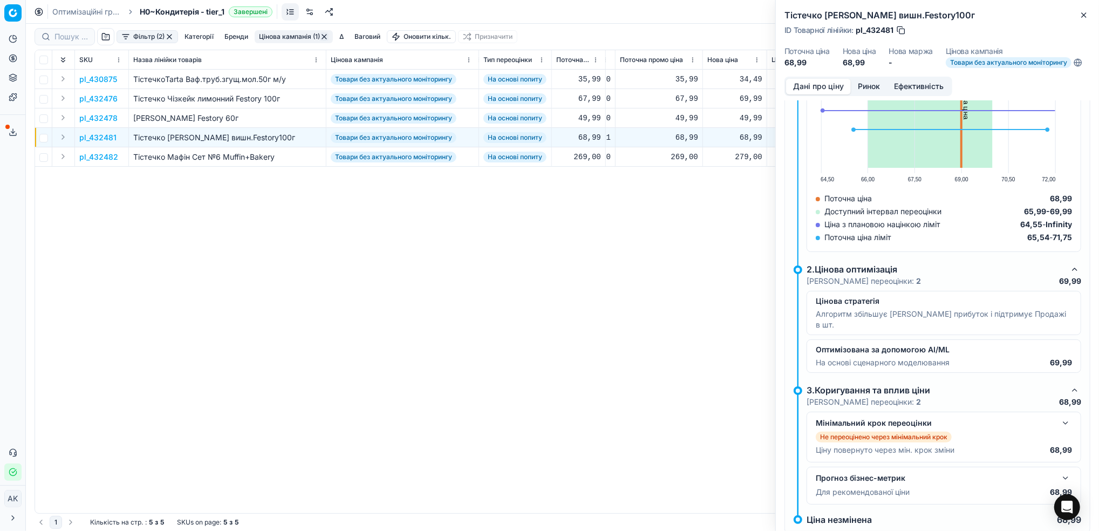
scroll to position [190, 0]
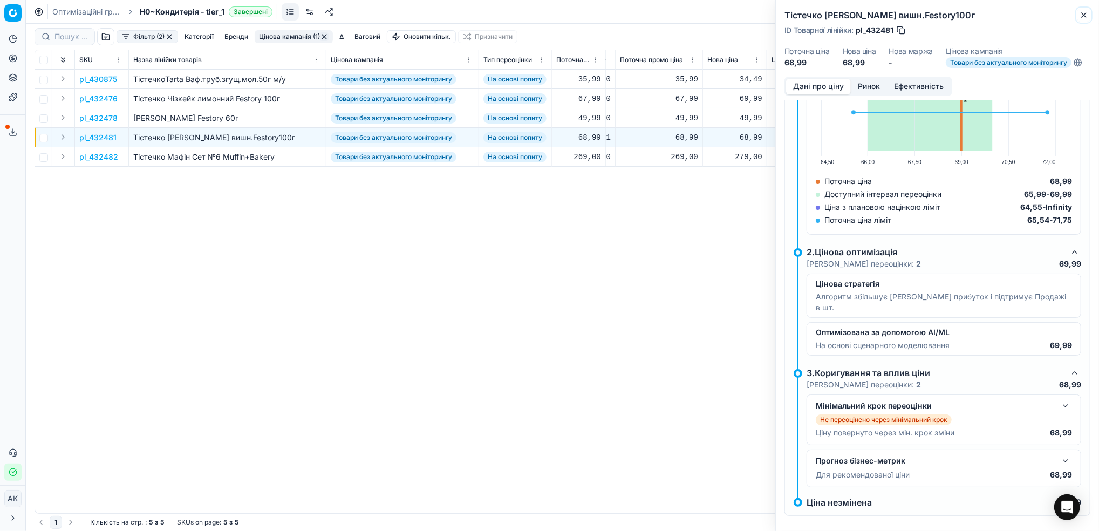
click at [1084, 13] on icon "button" at bounding box center [1083, 15] width 9 height 9
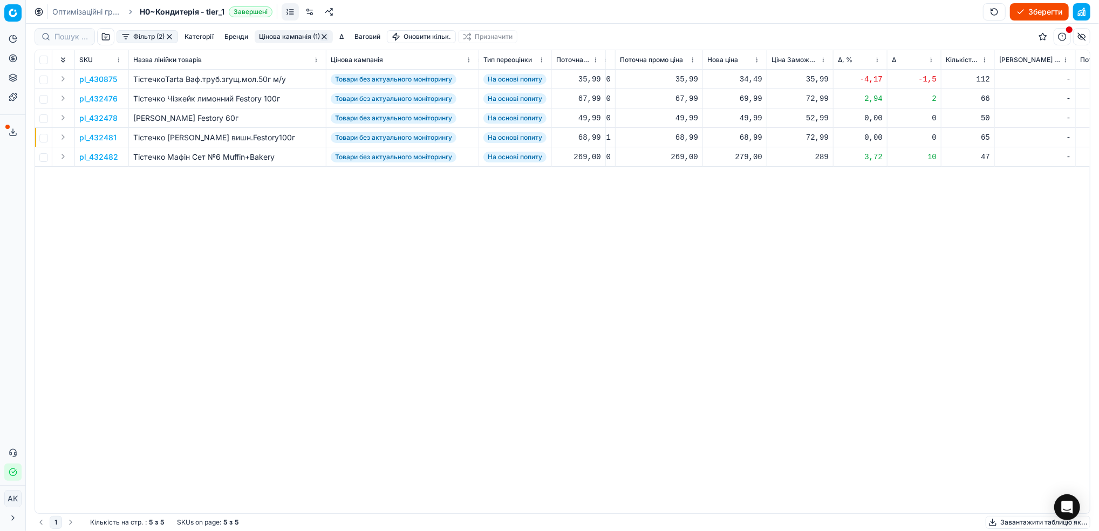
click at [91, 155] on p "pl_432482" at bounding box center [98, 157] width 39 height 11
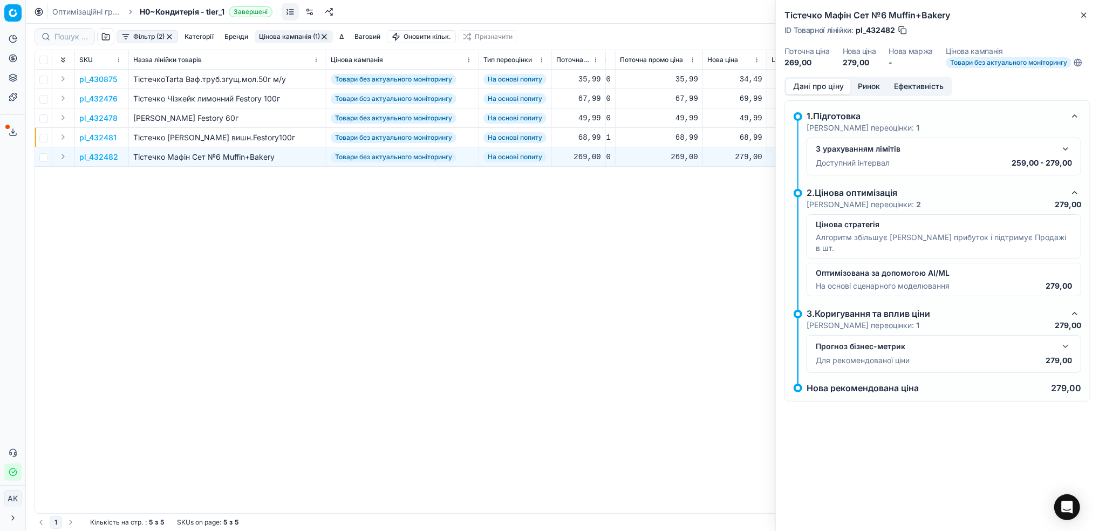
click at [1063, 147] on button "button" at bounding box center [1065, 148] width 13 height 13
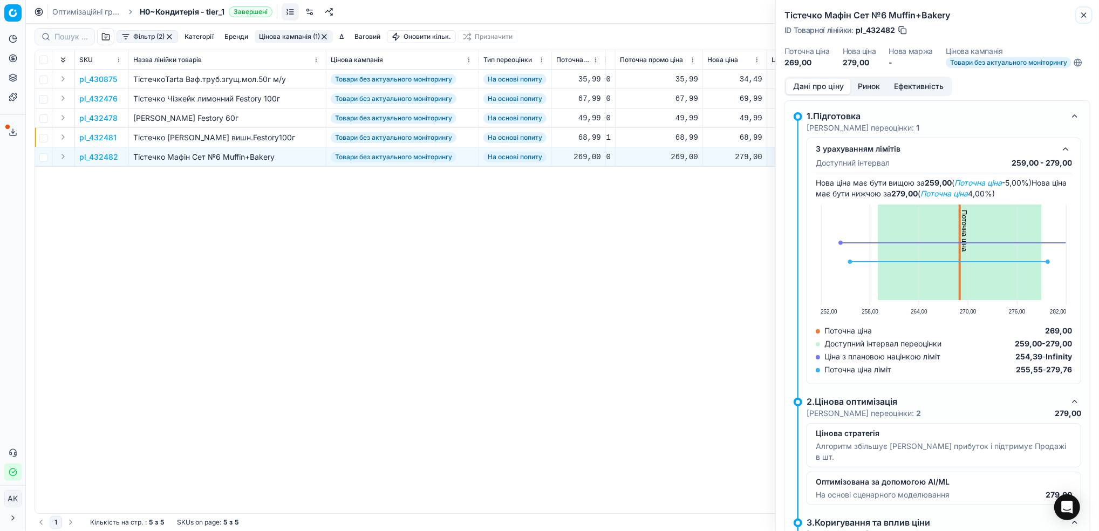
click at [1083, 13] on icon "button" at bounding box center [1083, 15] width 9 height 9
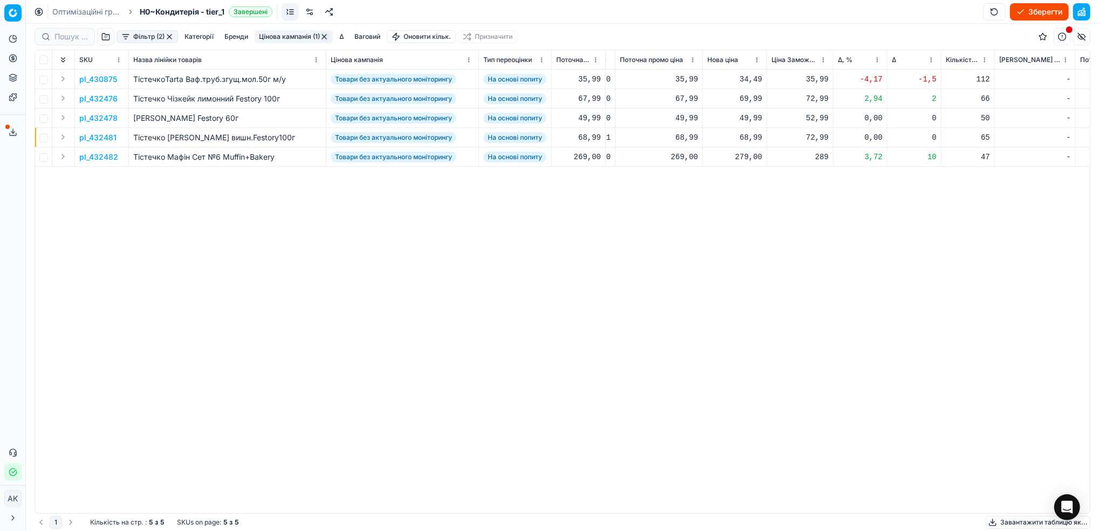
click at [286, 36] on button "Цінова кампанія (1)" at bounding box center [294, 36] width 78 height 13
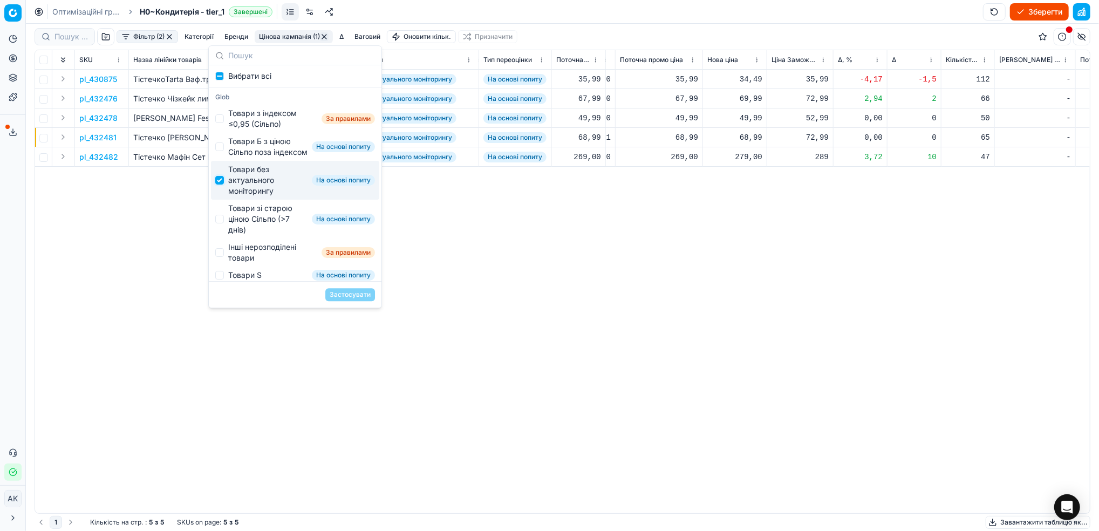
click at [221, 184] on input "Suggestions" at bounding box center [219, 180] width 9 height 9
checkbox input "false"
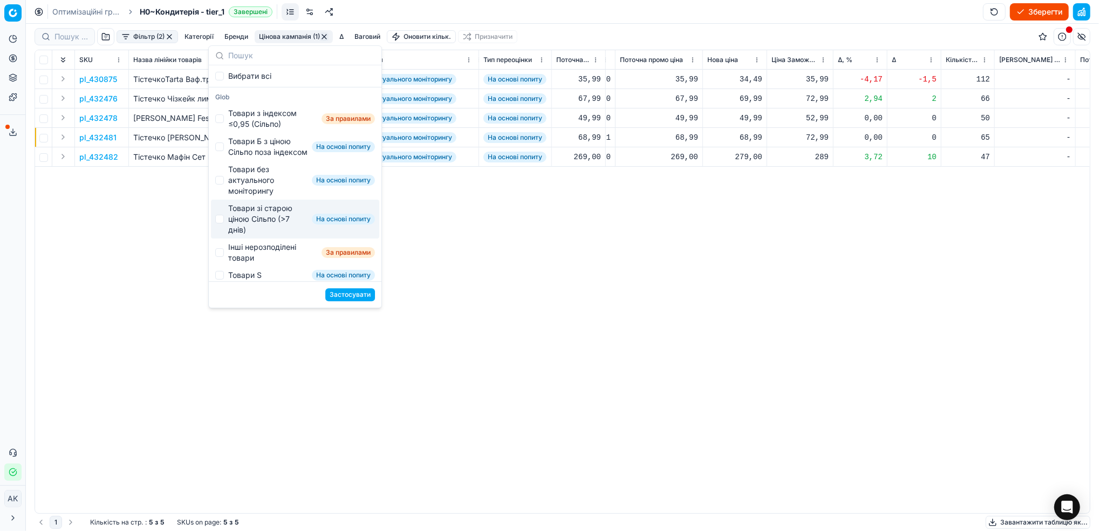
click at [220, 238] on div "Товари зі старою ціною Сільпо (>7 днів) На основі попиту" at bounding box center [295, 219] width 168 height 39
checkbox input "true"
click at [347, 296] on button "Застосувати" at bounding box center [350, 294] width 50 height 13
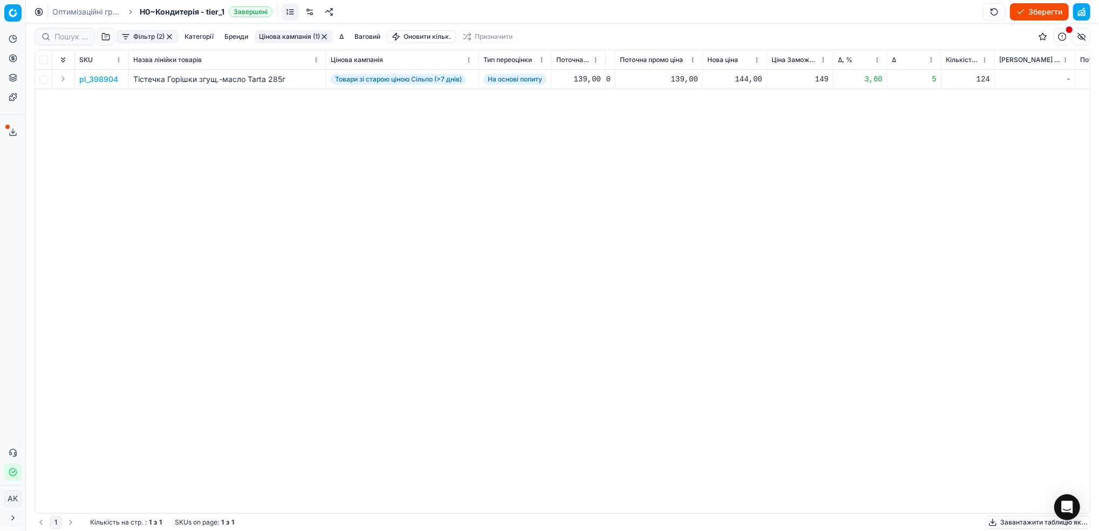
click at [104, 79] on p "pl_398904" at bounding box center [98, 79] width 39 height 11
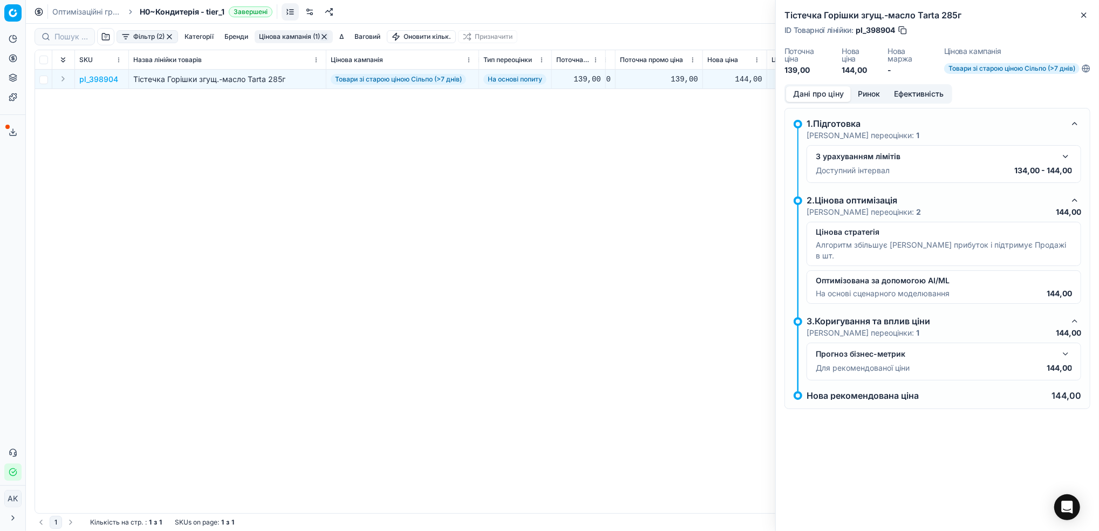
click at [869, 97] on button "Ринок" at bounding box center [868, 94] width 36 height 16
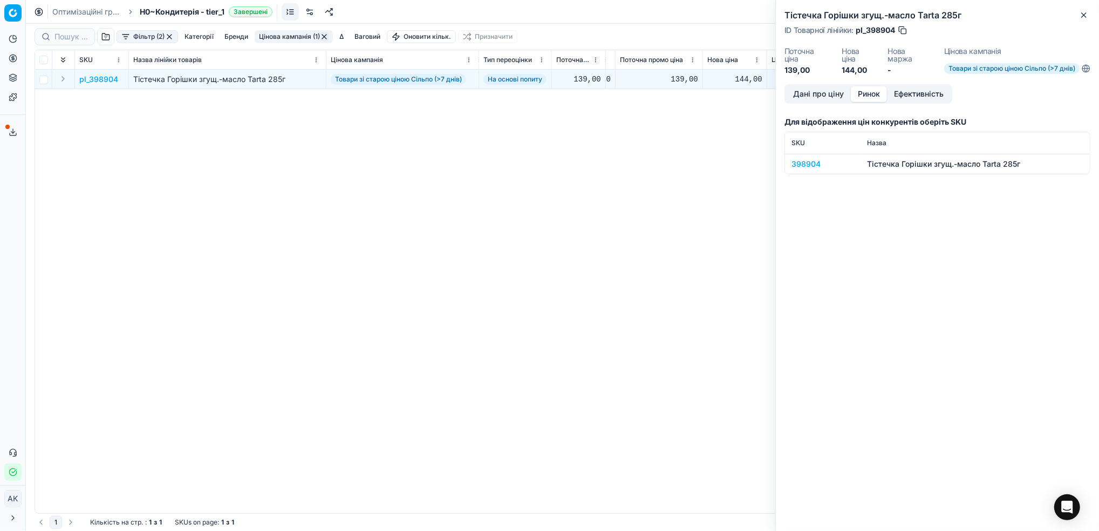
click at [806, 170] on td "398904" at bounding box center [823, 164] width 76 height 20
click at [796, 163] on div "398904" at bounding box center [822, 164] width 63 height 11
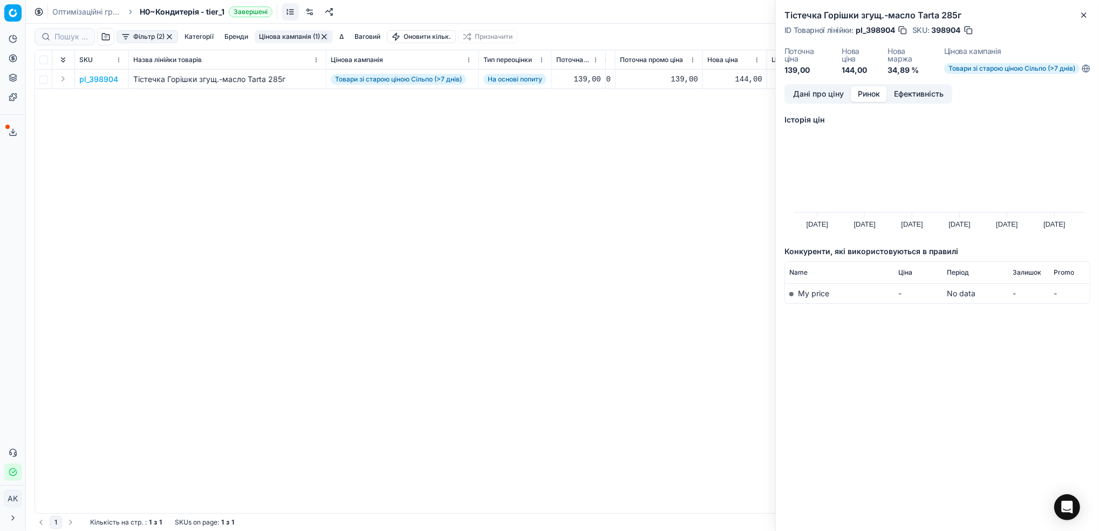
click at [812, 92] on button "Дані про ціну" at bounding box center [818, 94] width 65 height 16
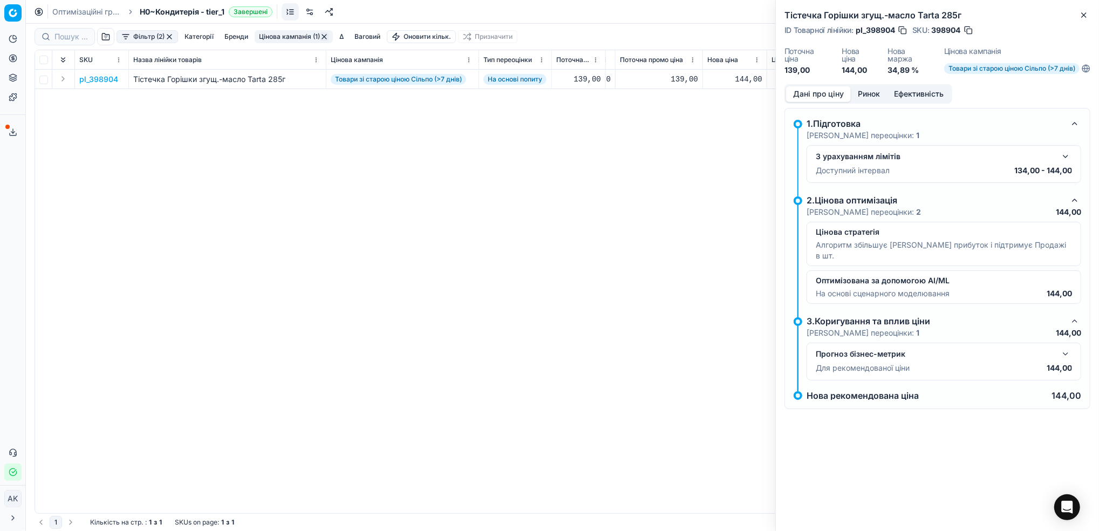
click at [970, 28] on button "button" at bounding box center [968, 30] width 11 height 11
click at [1086, 18] on icon "button" at bounding box center [1083, 15] width 9 height 9
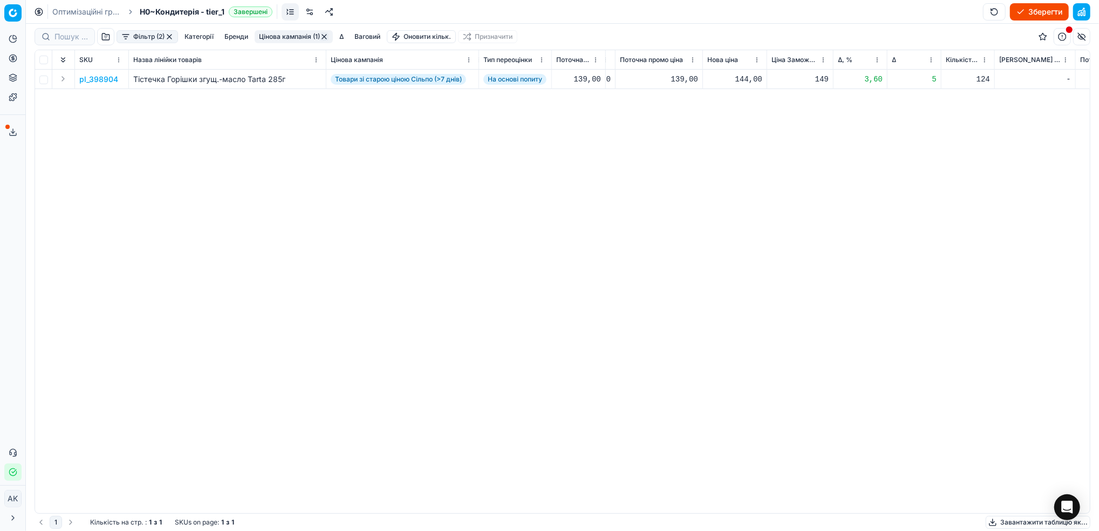
click at [746, 79] on div "144,00" at bounding box center [734, 79] width 55 height 11
drag, startPoint x: 748, startPoint y: 174, endPoint x: 743, endPoint y: 171, distance: 5.6
click at [743, 171] on input "144.00" at bounding box center [773, 174] width 78 height 17
type input "134.00"
click at [282, 37] on button "Цінова кампанія (1)" at bounding box center [294, 36] width 78 height 13
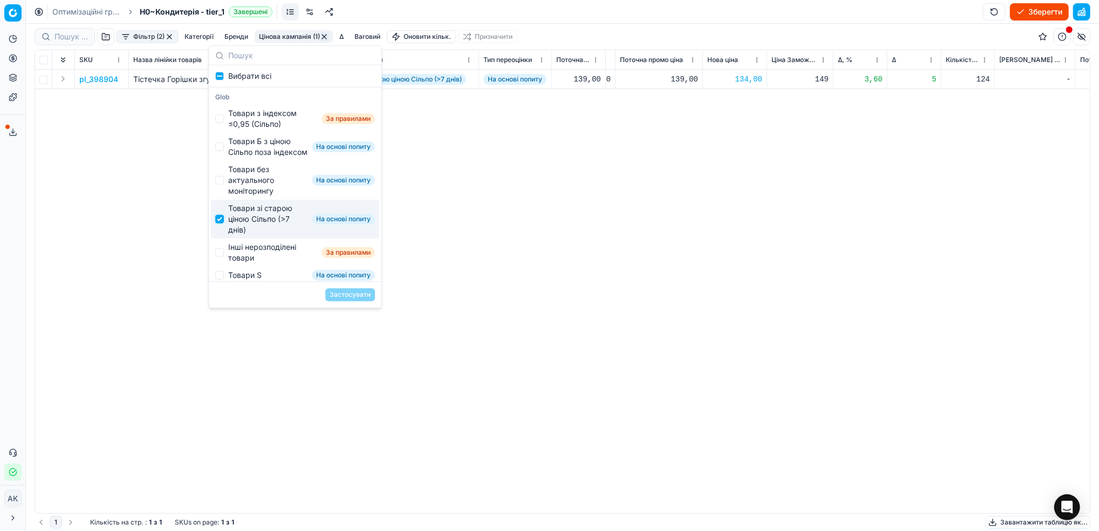
click at [222, 223] on input "Suggestions" at bounding box center [219, 219] width 9 height 9
checkbox input "false"
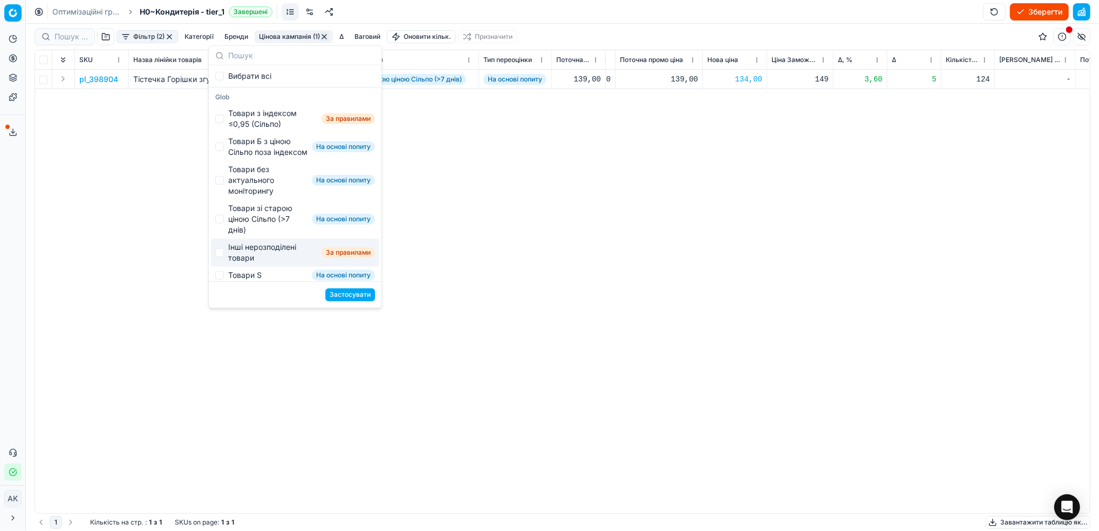
click at [214, 260] on div "Інші нерозподілені товари За правилами" at bounding box center [295, 252] width 168 height 28
checkbox input "true"
click at [355, 301] on div "Застосувати" at bounding box center [295, 294] width 173 height 26
click at [353, 293] on button "Застосувати" at bounding box center [350, 294] width 50 height 13
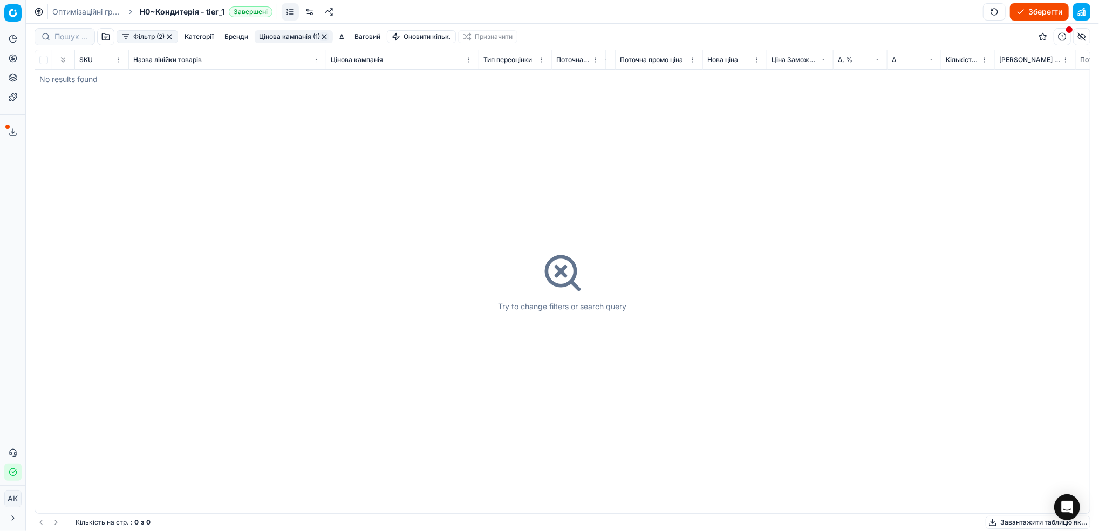
click at [328, 41] on button "Цінова кампанія (1)" at bounding box center [294, 36] width 78 height 13
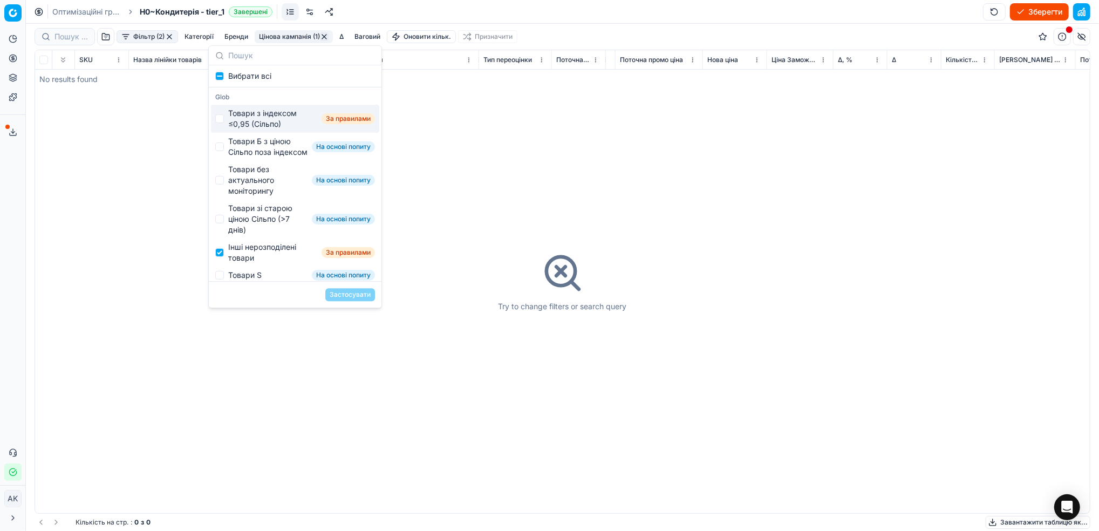
click at [167, 162] on div "Try to change filters or search query" at bounding box center [562, 281] width 1054 height 463
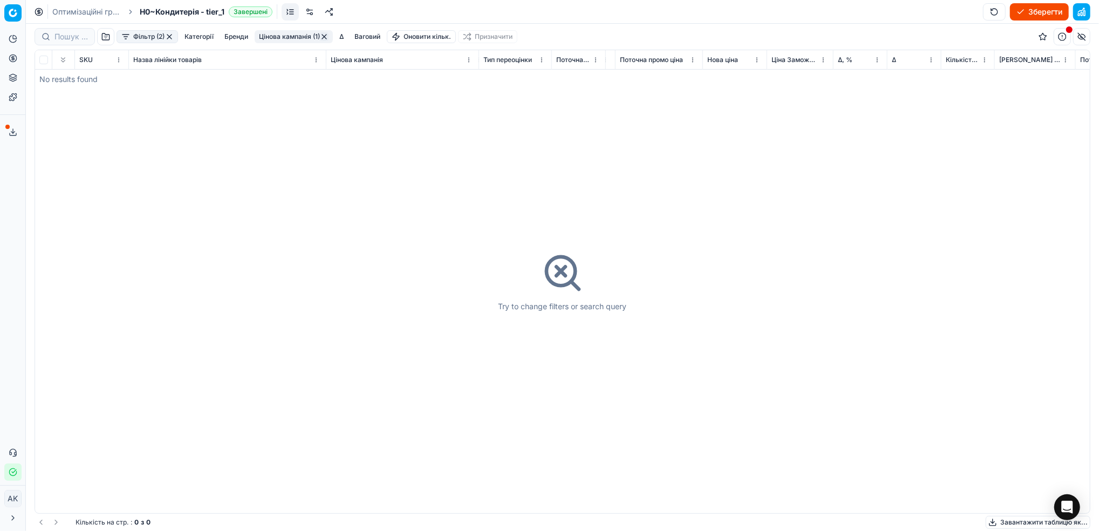
click at [174, 39] on div "Фільтр (2)" at bounding box center [146, 36] width 61 height 13
click at [170, 39] on button "button" at bounding box center [169, 36] width 9 height 9
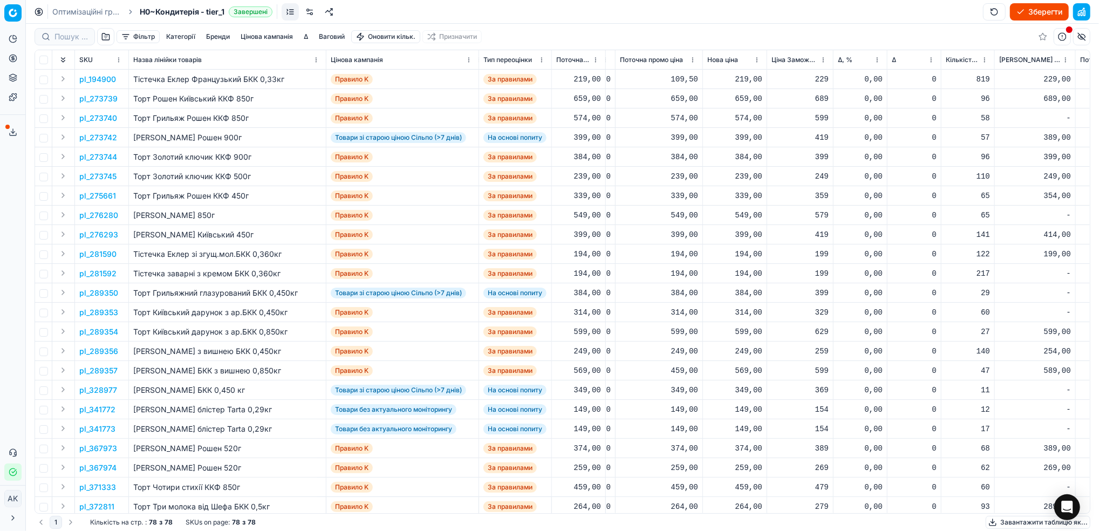
click at [1036, 7] on button "Зберегти" at bounding box center [1039, 11] width 59 height 17
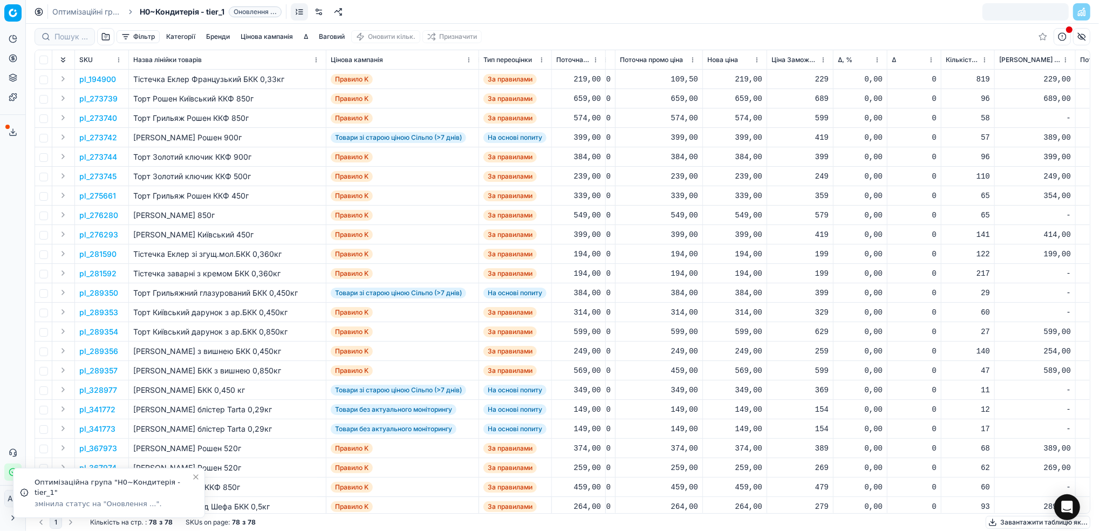
click at [77, 11] on link "Оптимізаційні групи" at bounding box center [86, 11] width 69 height 11
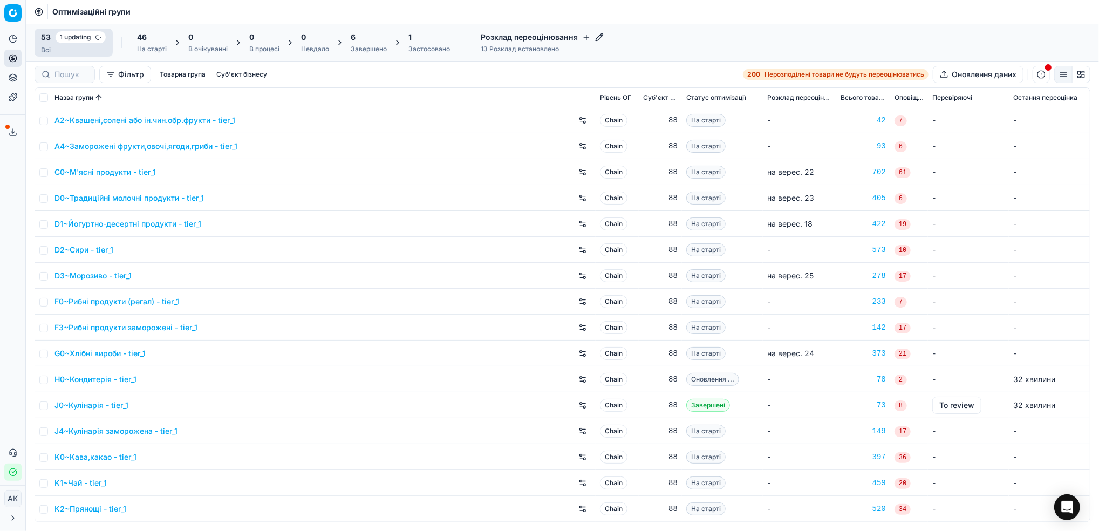
click at [363, 47] on div "Завершено" at bounding box center [369, 49] width 36 height 9
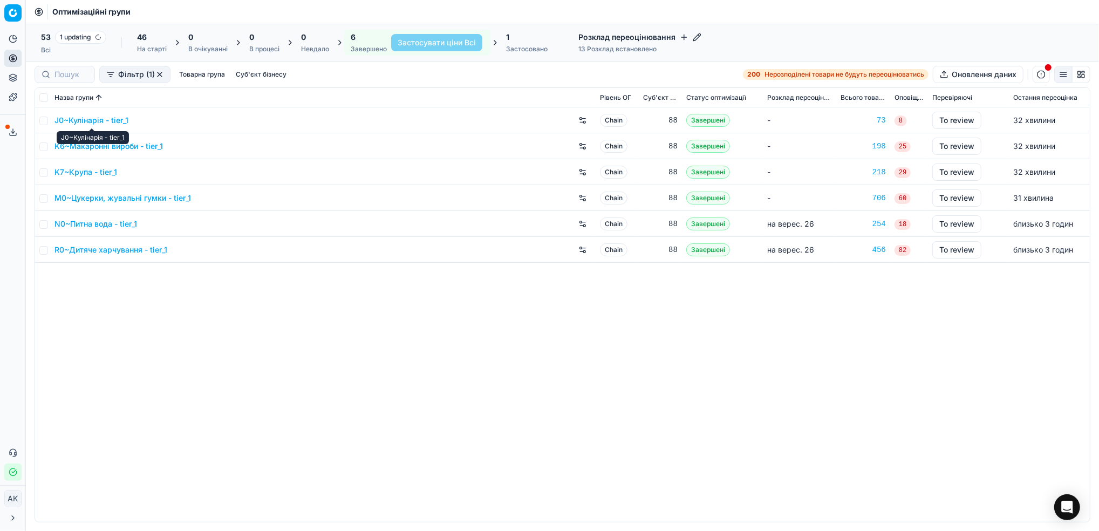
click at [77, 119] on link "J0~Кулінарія - tier_1" at bounding box center [91, 120] width 74 height 11
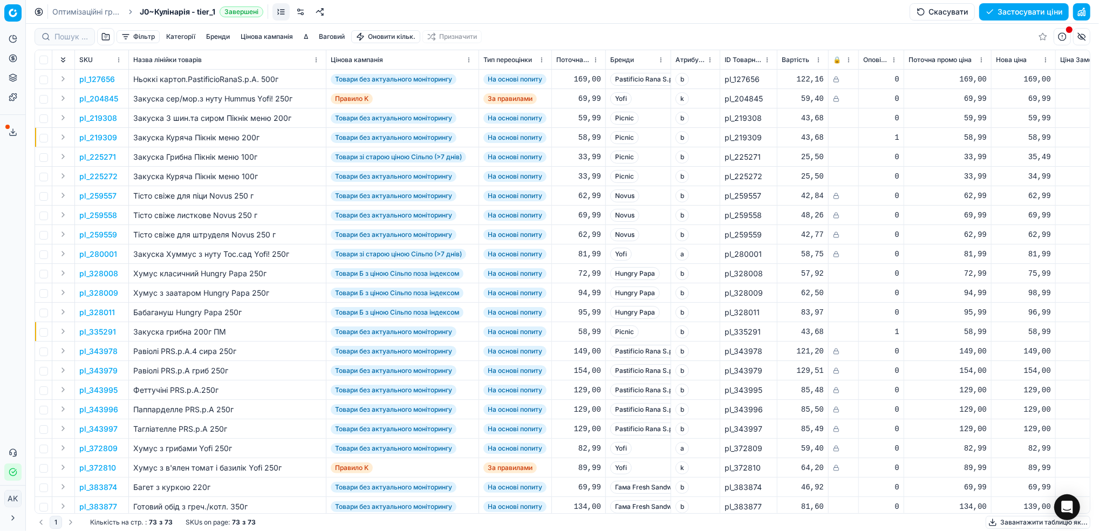
click at [1085, 13] on button "button" at bounding box center [1081, 11] width 17 height 17
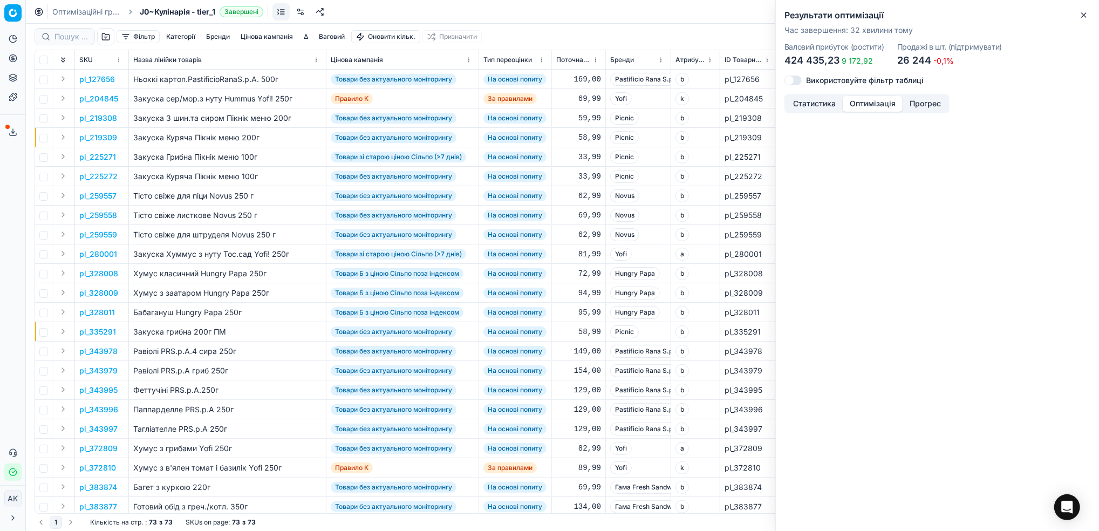
click at [865, 99] on button "Оптимізація" at bounding box center [872, 104] width 60 height 16
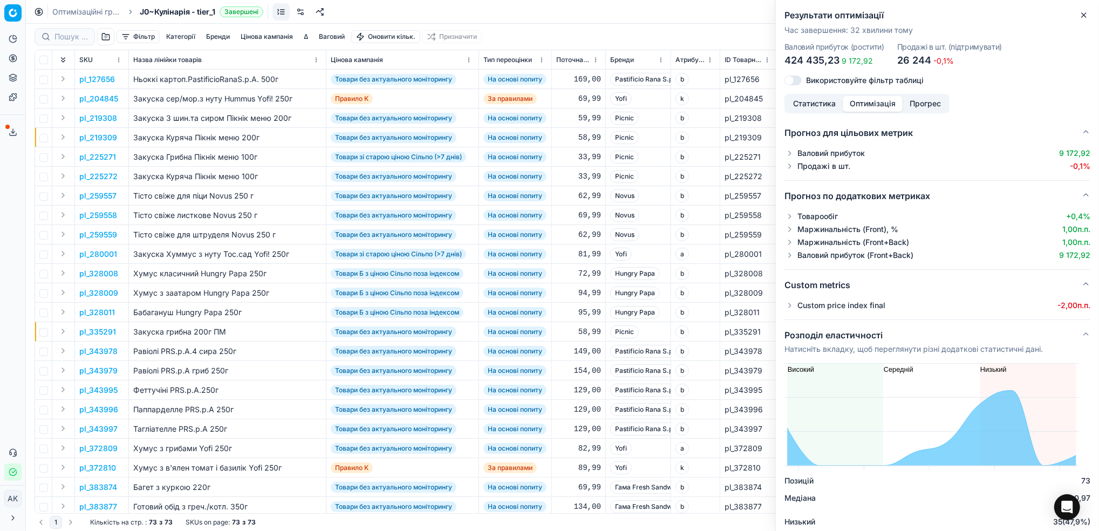
click at [788, 308] on button "button" at bounding box center [789, 305] width 11 height 11
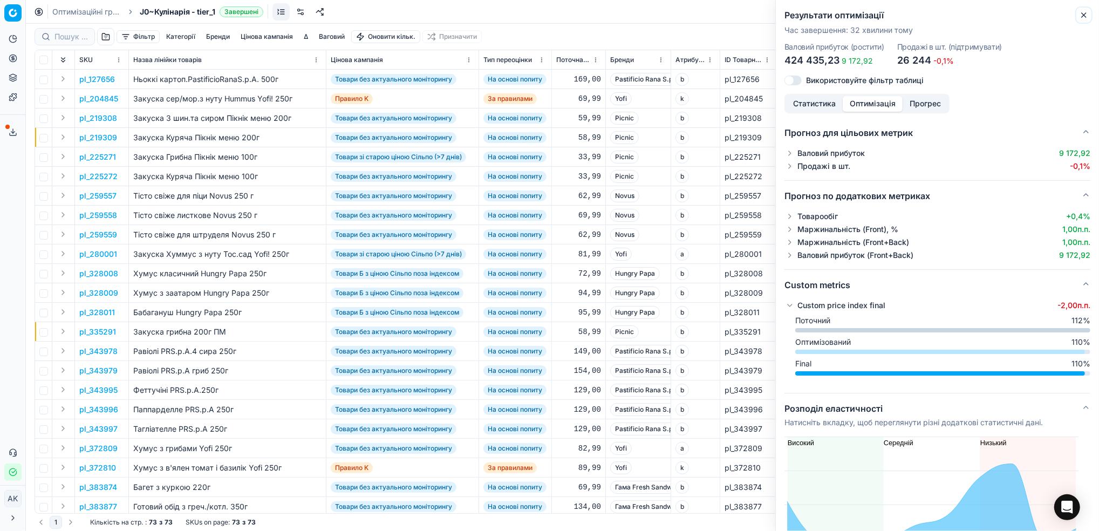
click at [1079, 11] on icon "button" at bounding box center [1083, 15] width 9 height 9
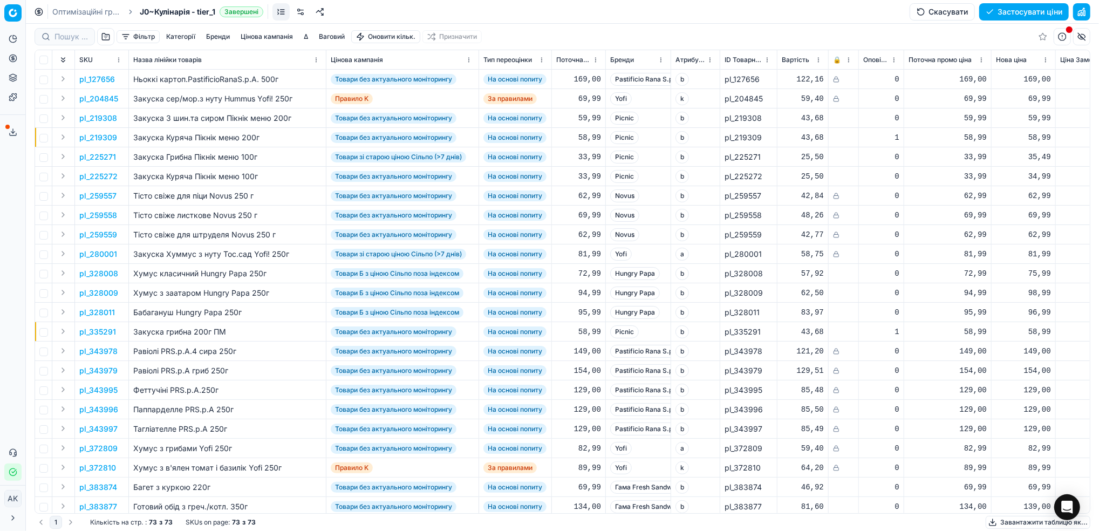
click at [271, 42] on button "Цінова кампанія" at bounding box center [266, 36] width 61 height 13
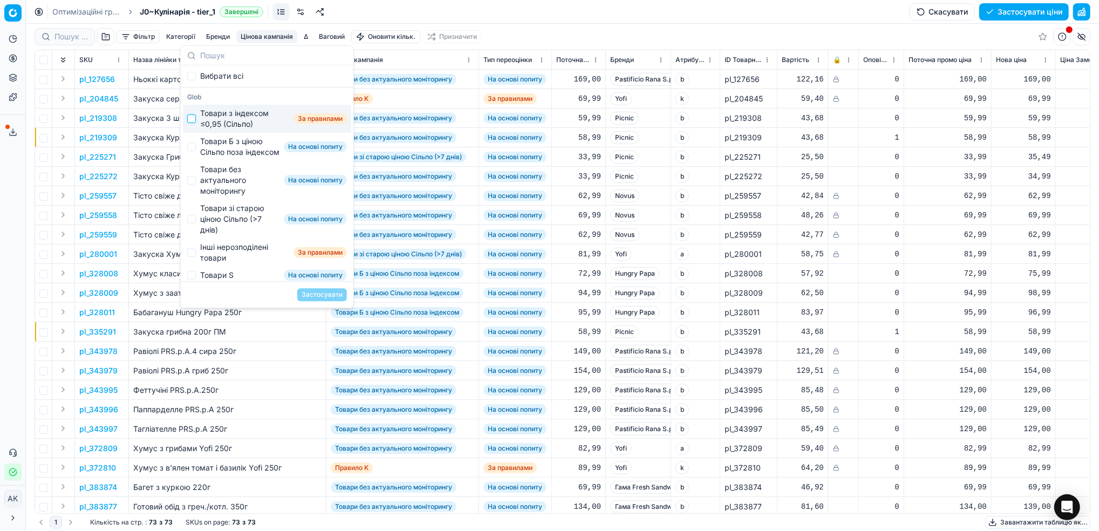
click at [195, 118] on input "Suggestions" at bounding box center [191, 118] width 9 height 9
checkbox input "true"
click at [328, 295] on button "Застосувати" at bounding box center [322, 294] width 50 height 13
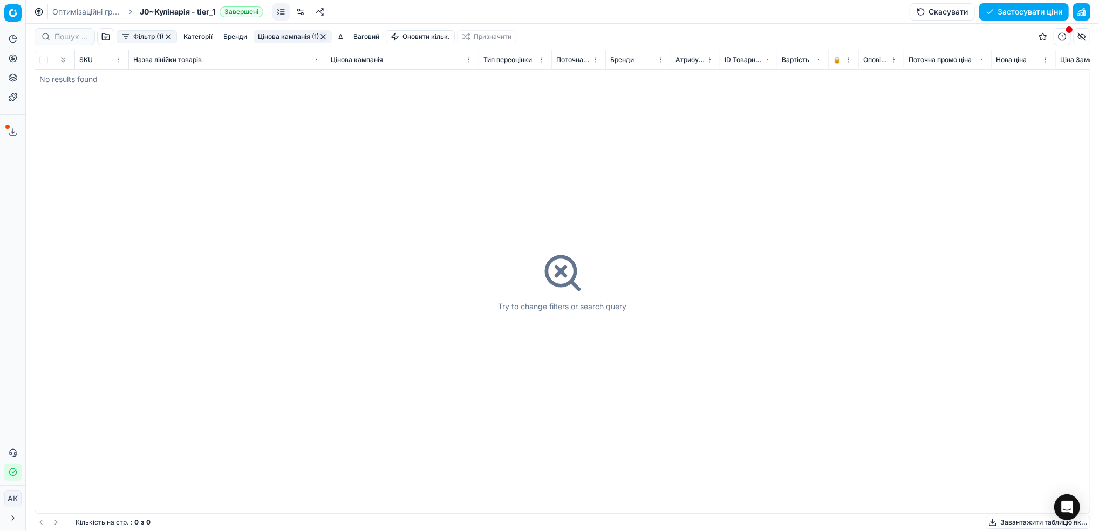
drag, startPoint x: 62, startPoint y: 14, endPoint x: 106, endPoint y: 26, distance: 45.4
click at [63, 13] on link "Оптимізаційні групи" at bounding box center [86, 11] width 69 height 11
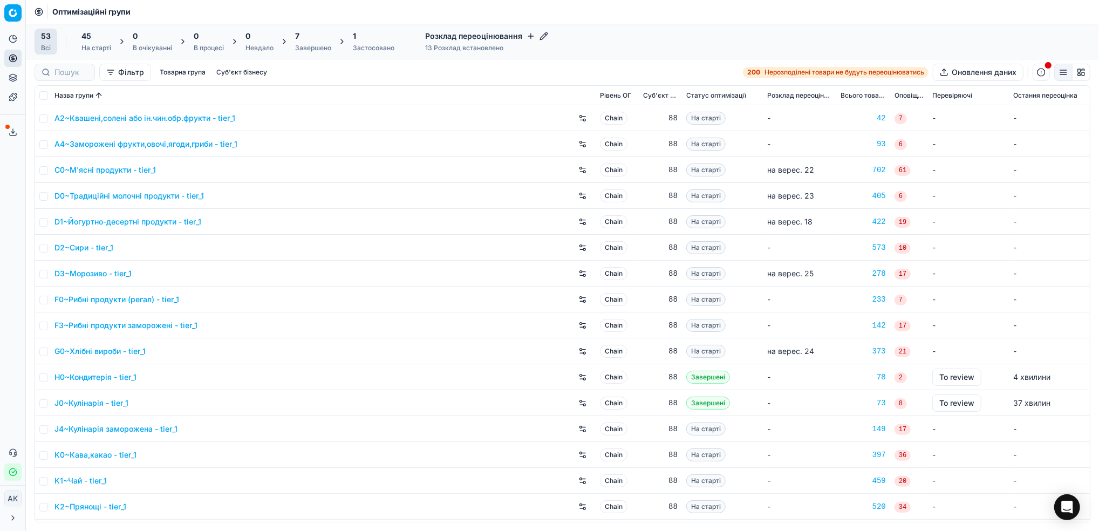
click at [300, 43] on div "7 Завершено" at bounding box center [313, 42] width 36 height 22
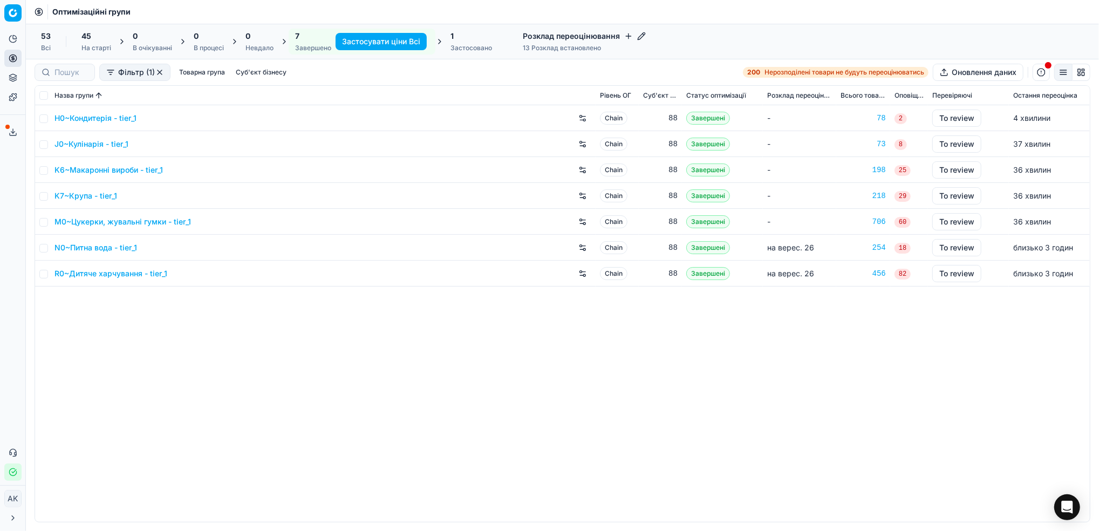
click at [72, 117] on link "H0~Кондитерія - tier_1" at bounding box center [95, 118] width 82 height 11
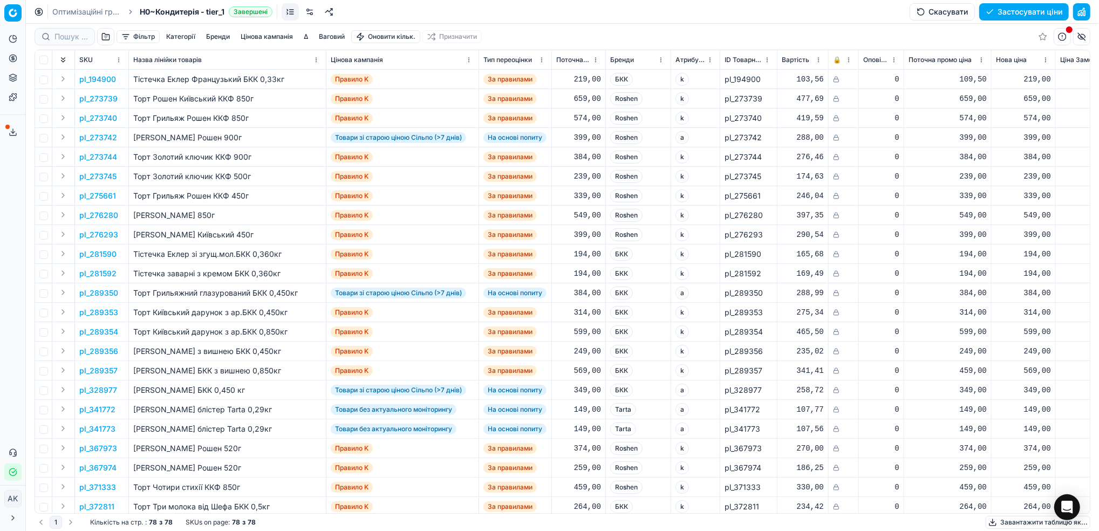
click at [1011, 523] on button "Завантажити таблицю як..." at bounding box center [1037, 522] width 105 height 13
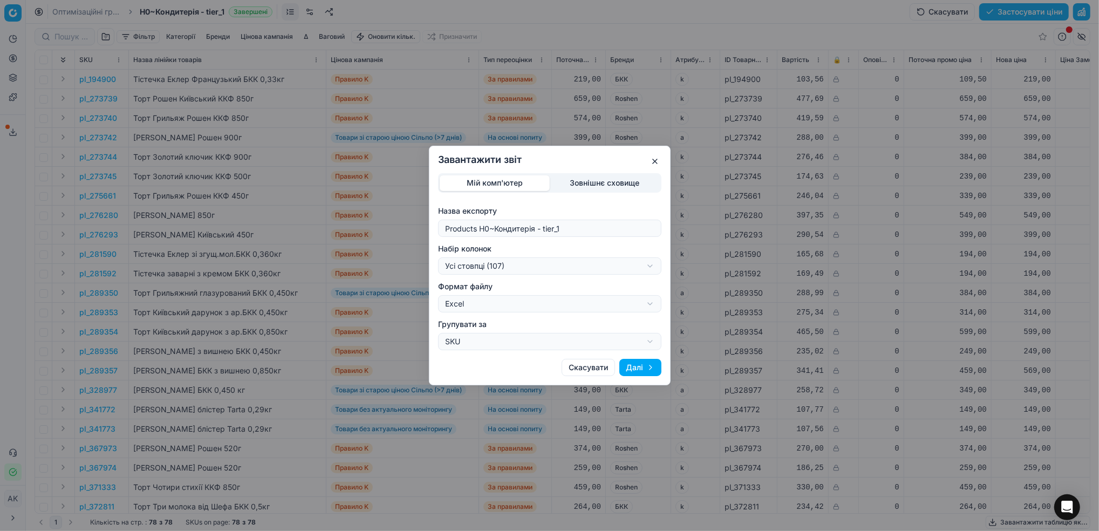
click at [648, 269] on div "Завантажити звіт Мій комп'ютер Зовнішнє сховище Назва експорту Products H0~Конд…" at bounding box center [549, 265] width 1099 height 531
click at [659, 158] on button "button" at bounding box center [654, 161] width 13 height 13
